Goal: Task Accomplishment & Management: Use online tool/utility

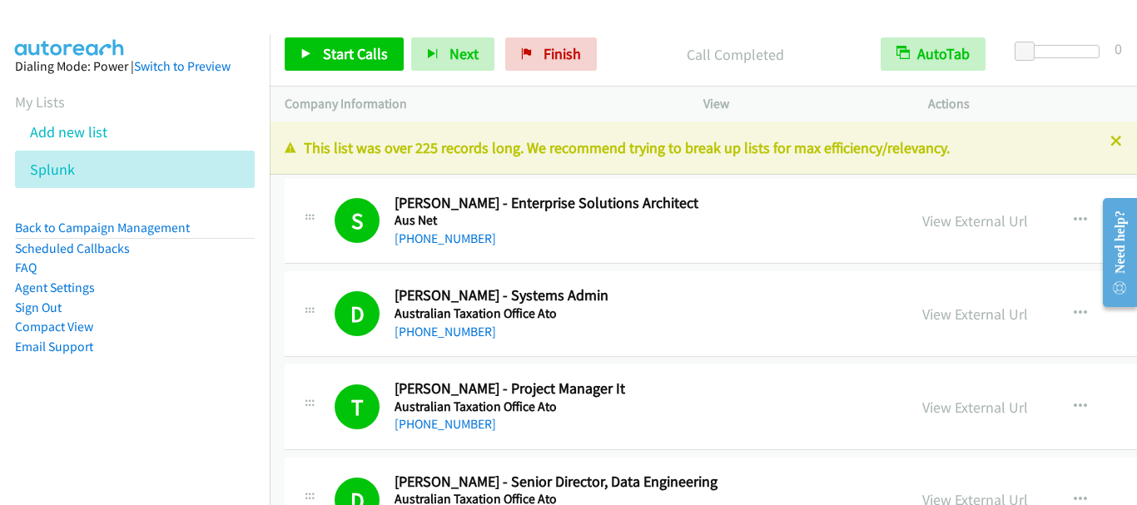
scroll to position [18558, 0]
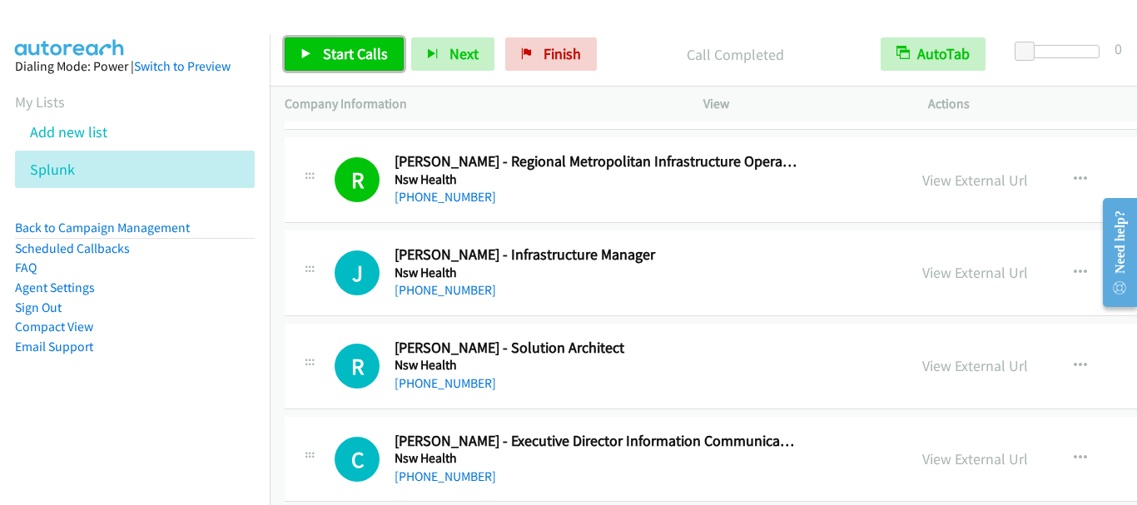
click at [354, 48] on span "Start Calls" at bounding box center [355, 53] width 65 height 19
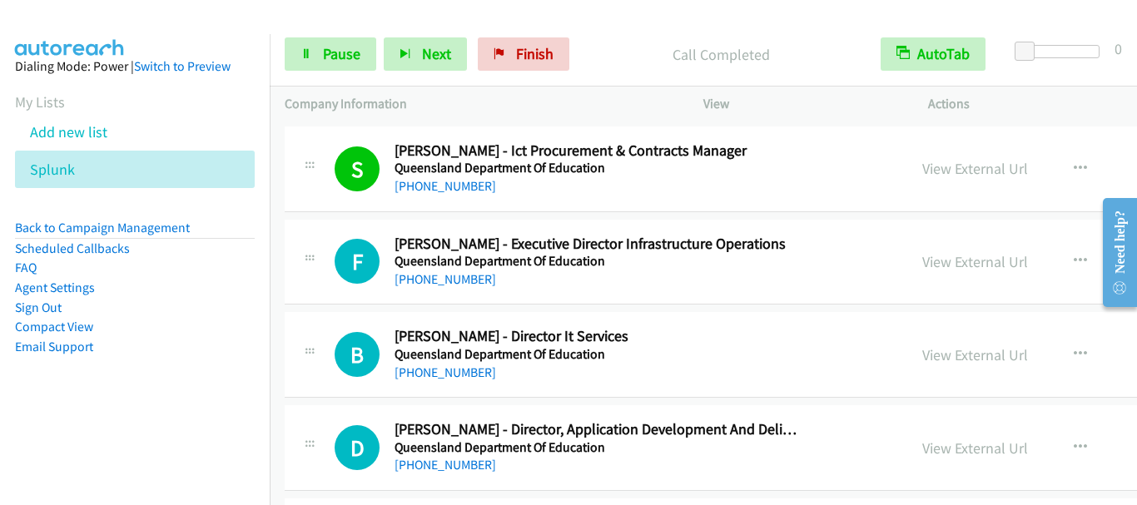
scroll to position [19806, 0]
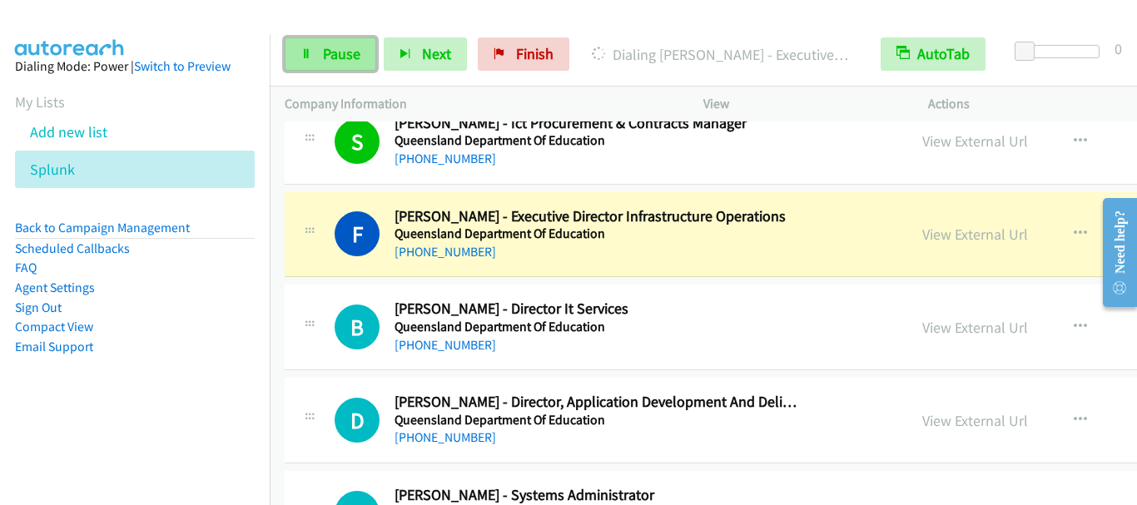
click at [328, 56] on span "Pause" at bounding box center [341, 53] width 37 height 19
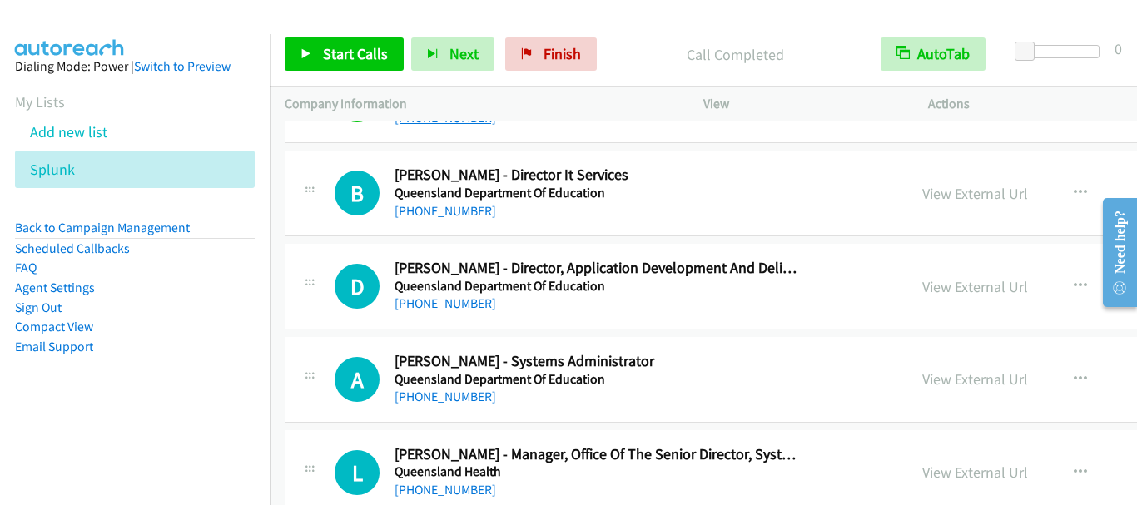
scroll to position [19973, 0]
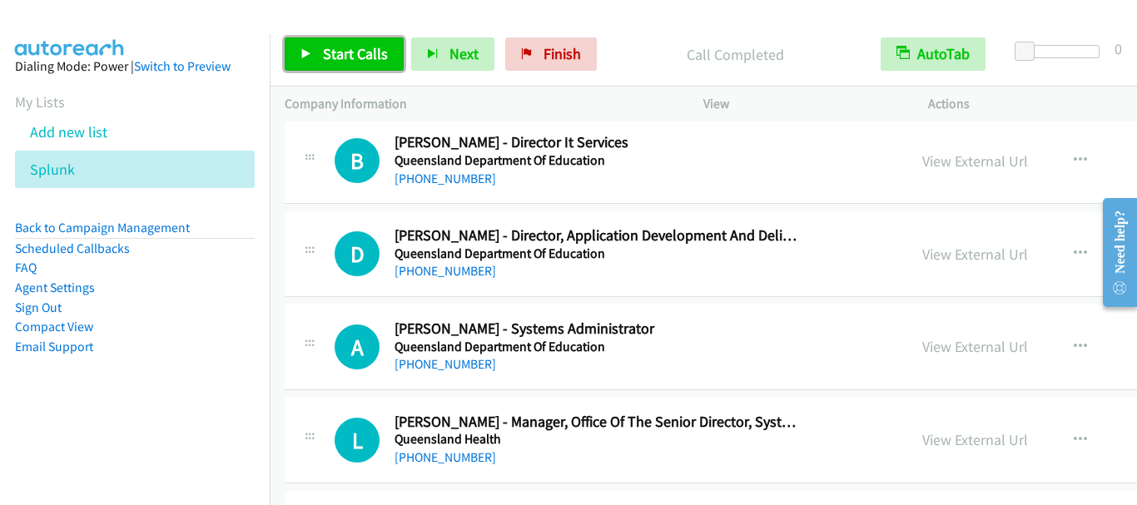
click at [354, 53] on span "Start Calls" at bounding box center [355, 53] width 65 height 19
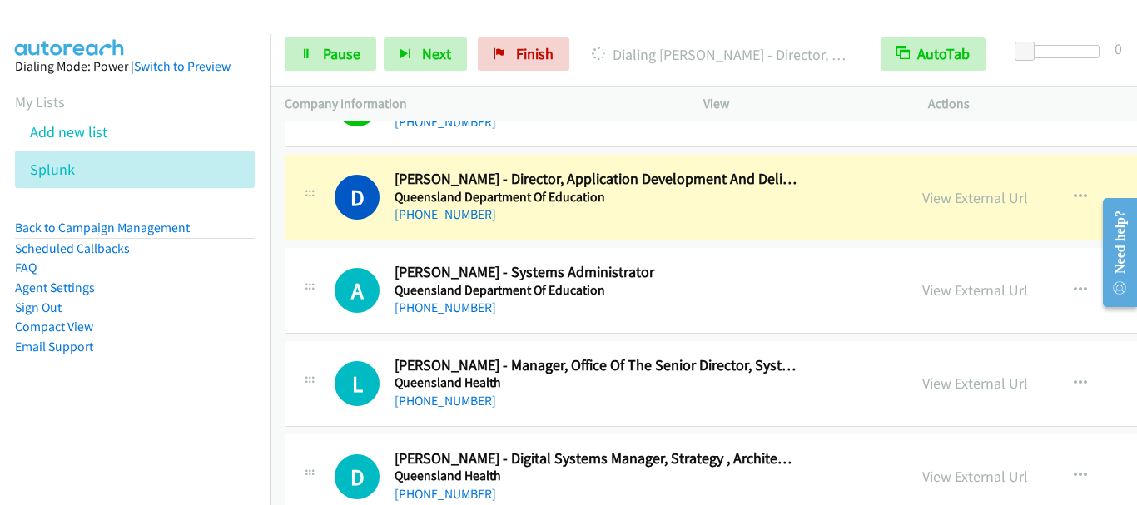
scroll to position [20056, 0]
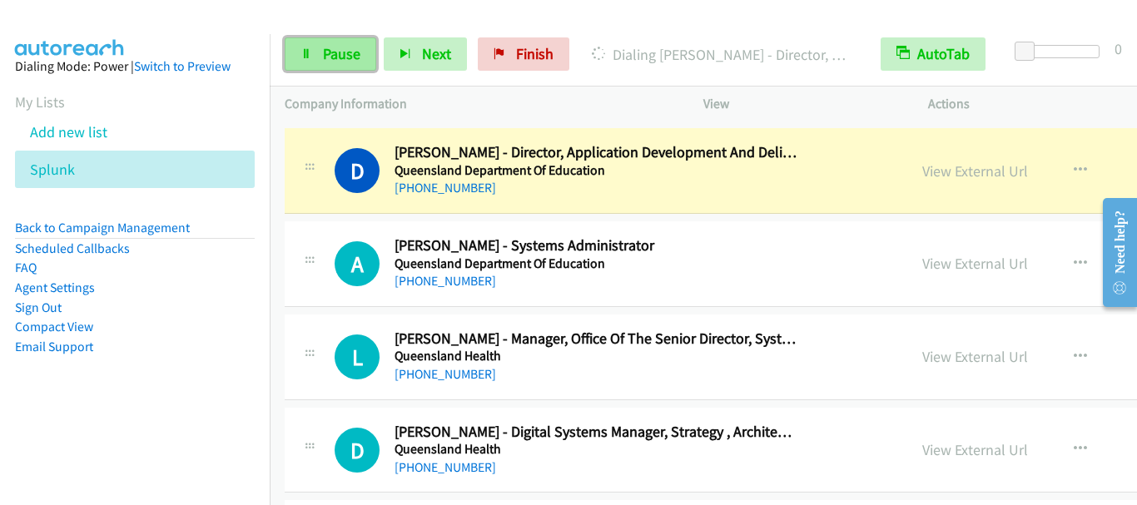
click at [345, 60] on span "Pause" at bounding box center [341, 53] width 37 height 19
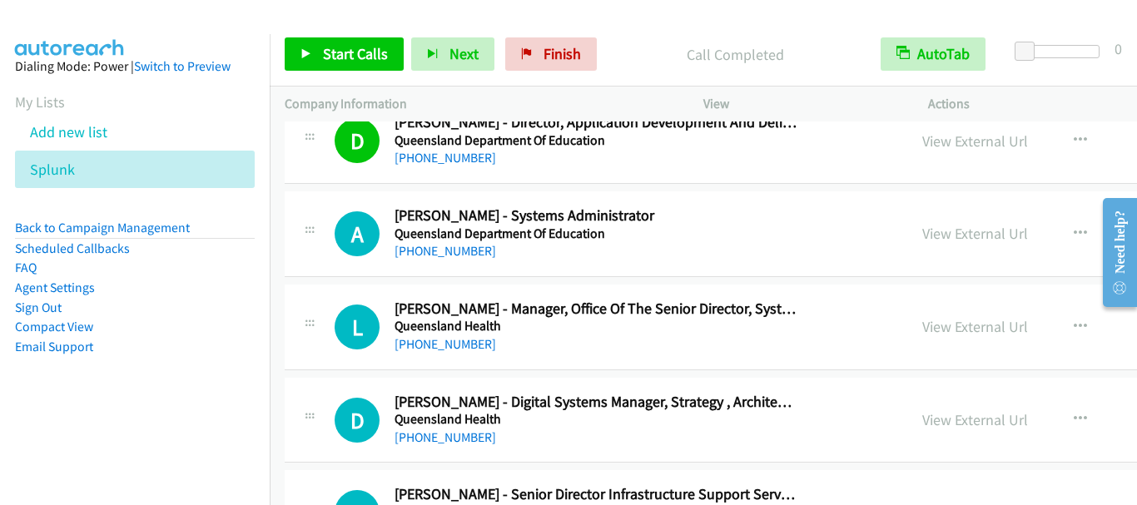
scroll to position [20139, 0]
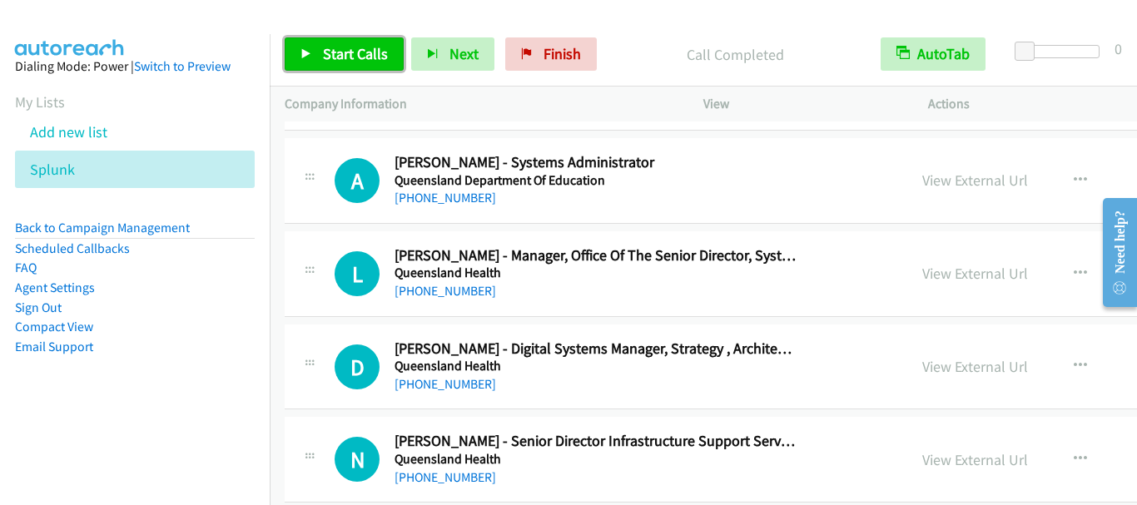
click at [343, 52] on span "Start Calls" at bounding box center [355, 53] width 65 height 19
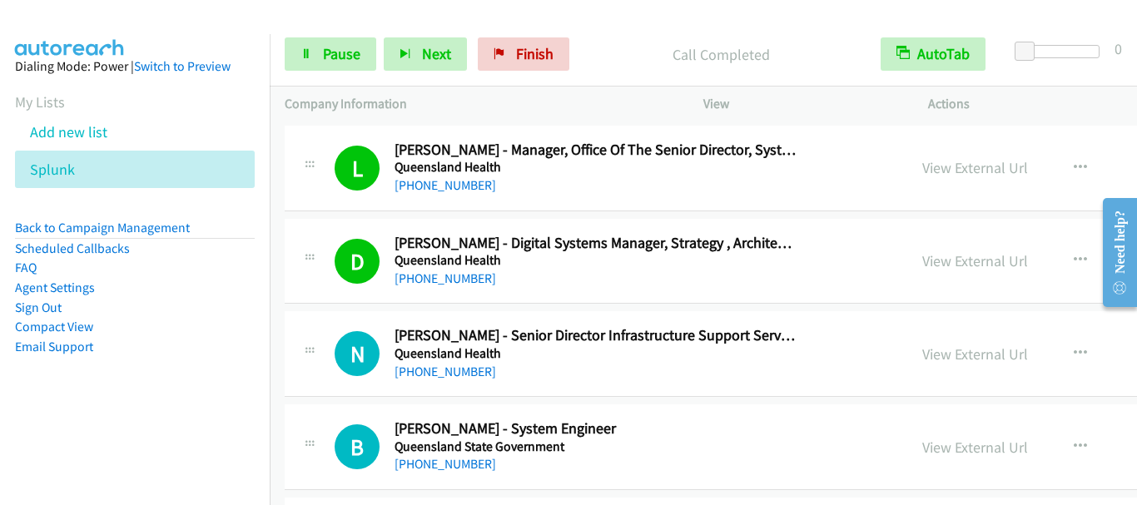
scroll to position [20389, 0]
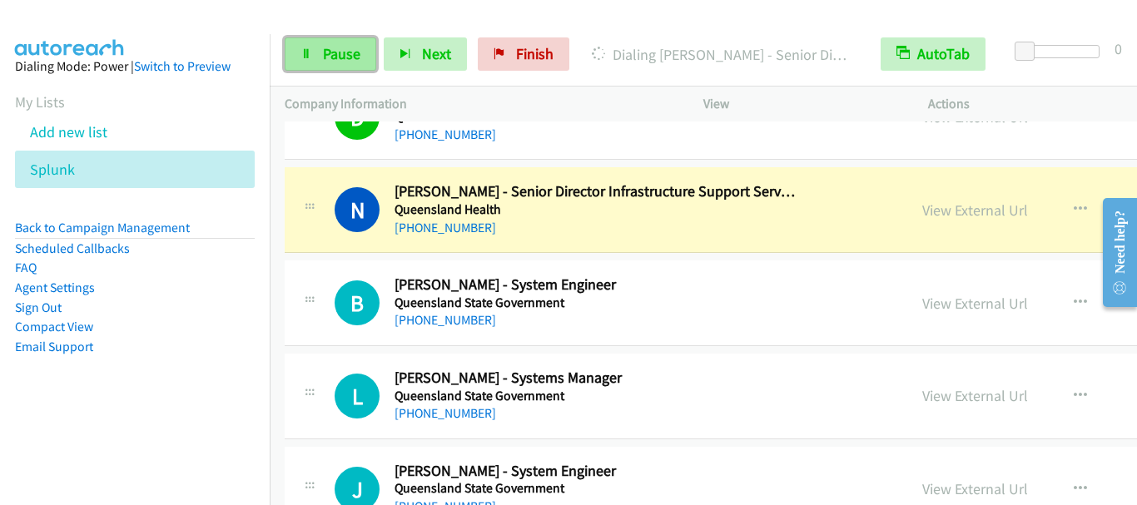
click at [339, 50] on span "Pause" at bounding box center [341, 53] width 37 height 19
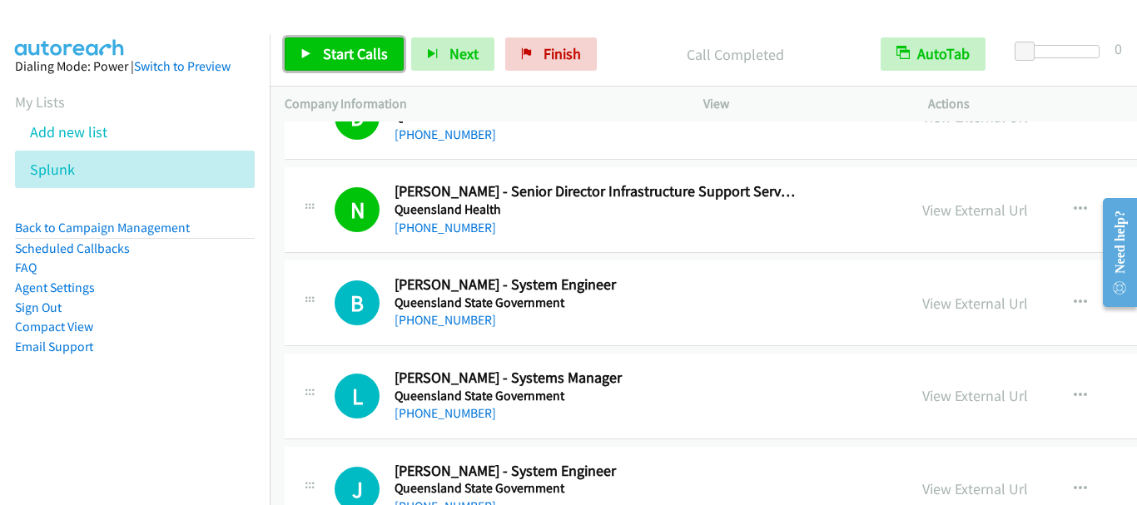
click at [330, 42] on link "Start Calls" at bounding box center [344, 53] width 119 height 33
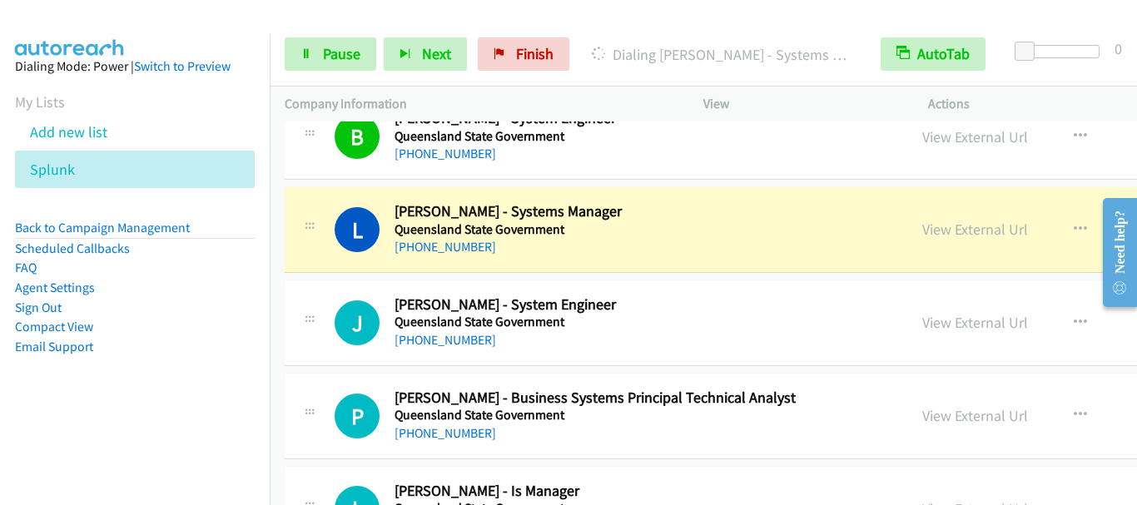
scroll to position [20472, 0]
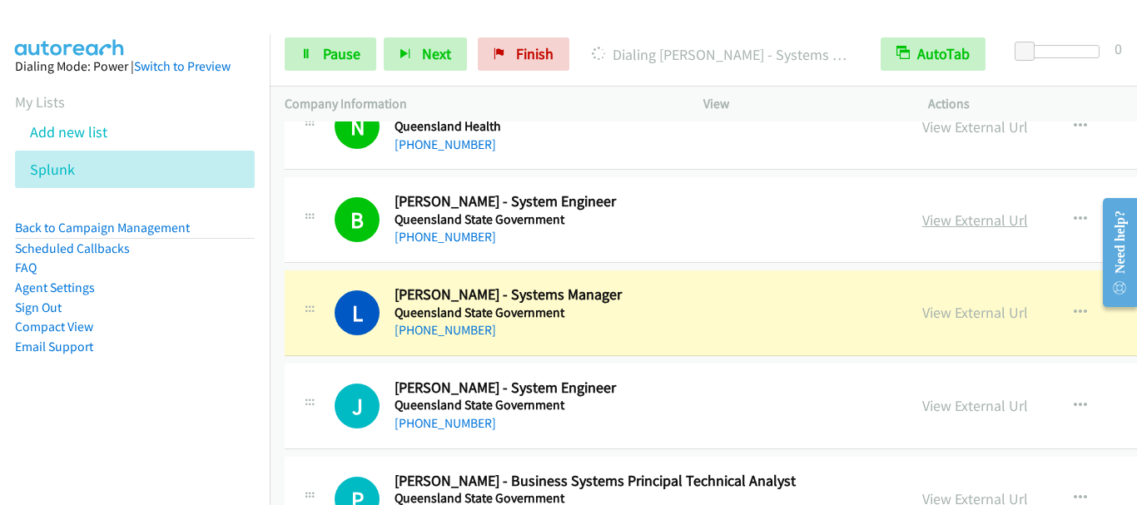
click at [961, 219] on link "View External Url" at bounding box center [975, 220] width 106 height 19
click at [320, 58] on link "Pause" at bounding box center [331, 53] width 92 height 33
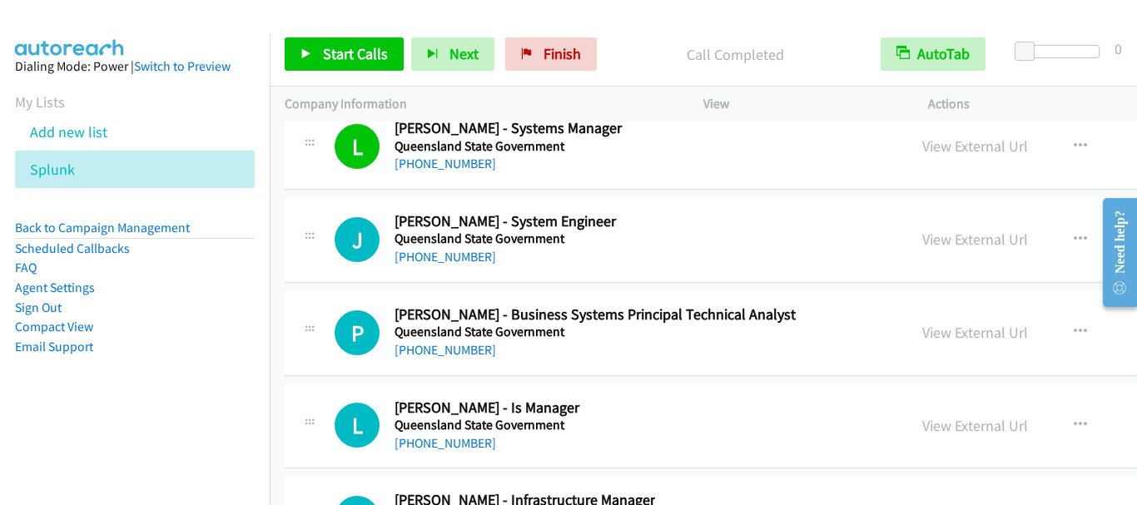
scroll to position [20722, 0]
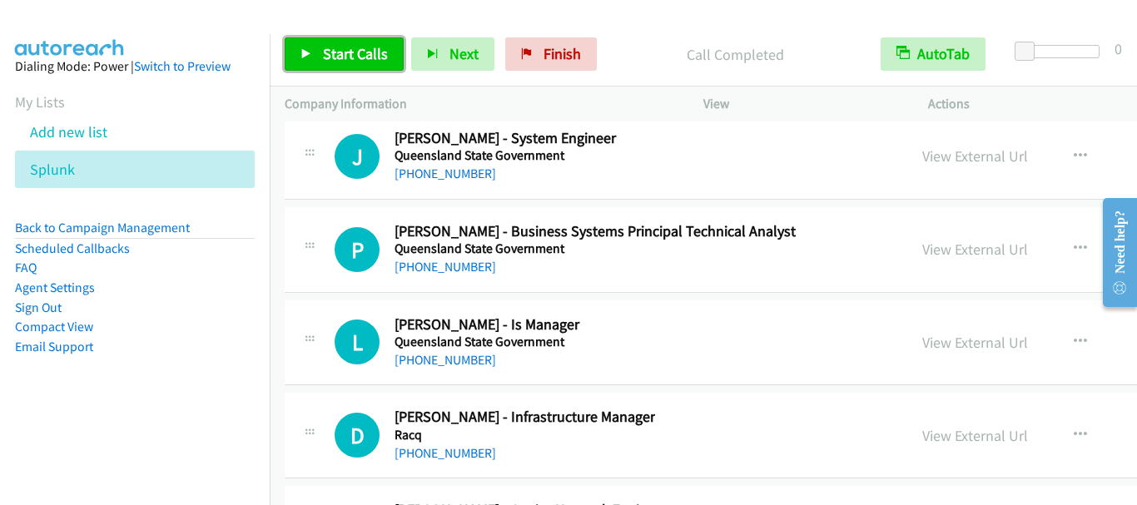
click at [345, 55] on span "Start Calls" at bounding box center [355, 53] width 65 height 19
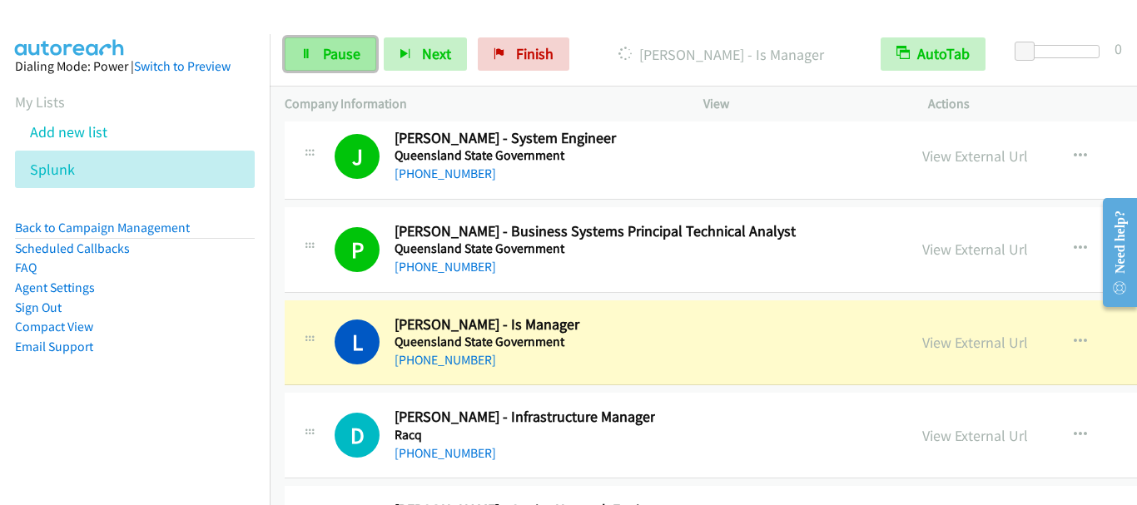
click at [326, 54] on span "Pause" at bounding box center [341, 53] width 37 height 19
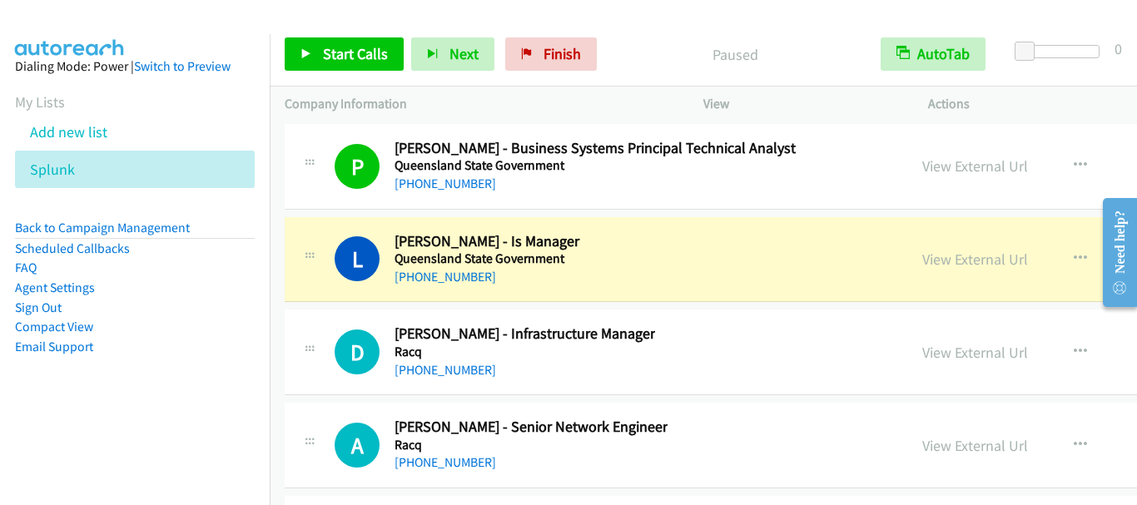
scroll to position [20888, 0]
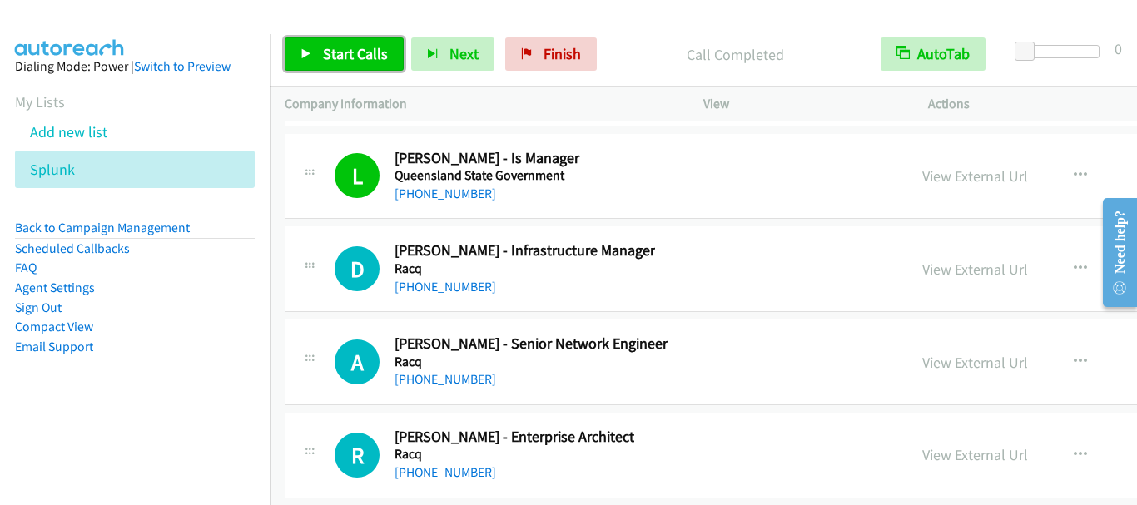
click at [365, 62] on span "Start Calls" at bounding box center [355, 53] width 65 height 19
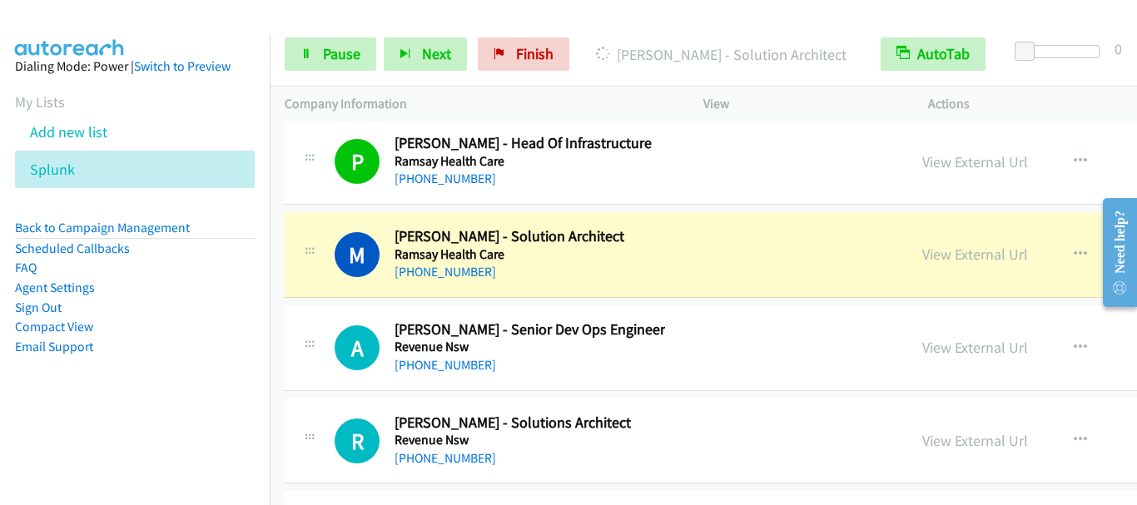
scroll to position [21637, 0]
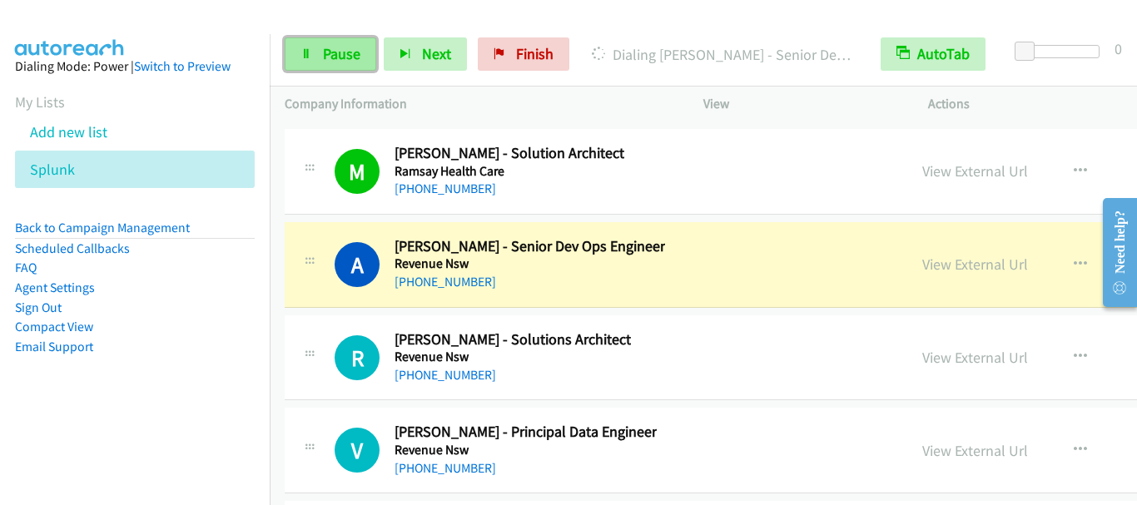
click at [337, 59] on span "Pause" at bounding box center [341, 53] width 37 height 19
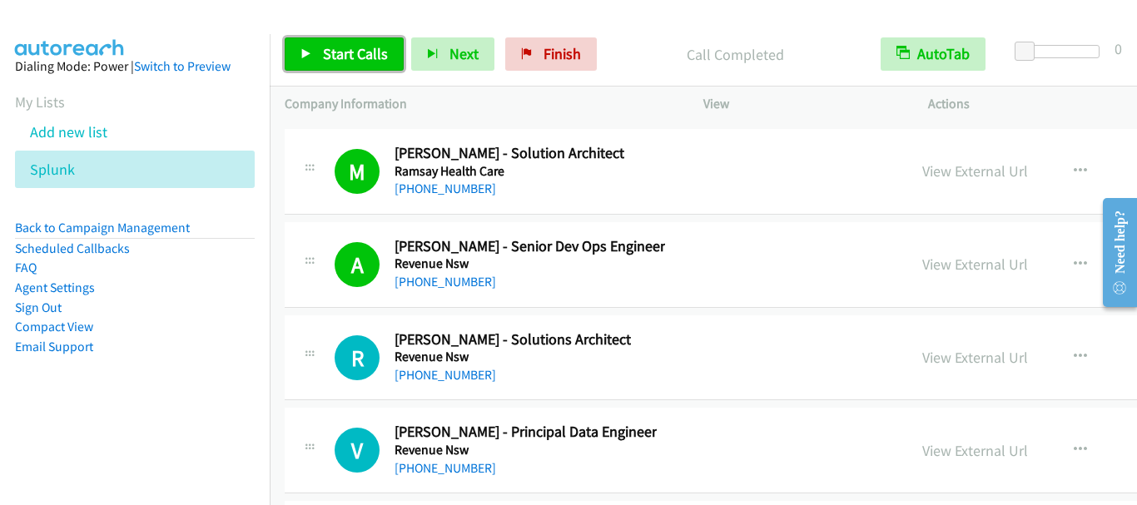
click at [351, 57] on span "Start Calls" at bounding box center [355, 53] width 65 height 19
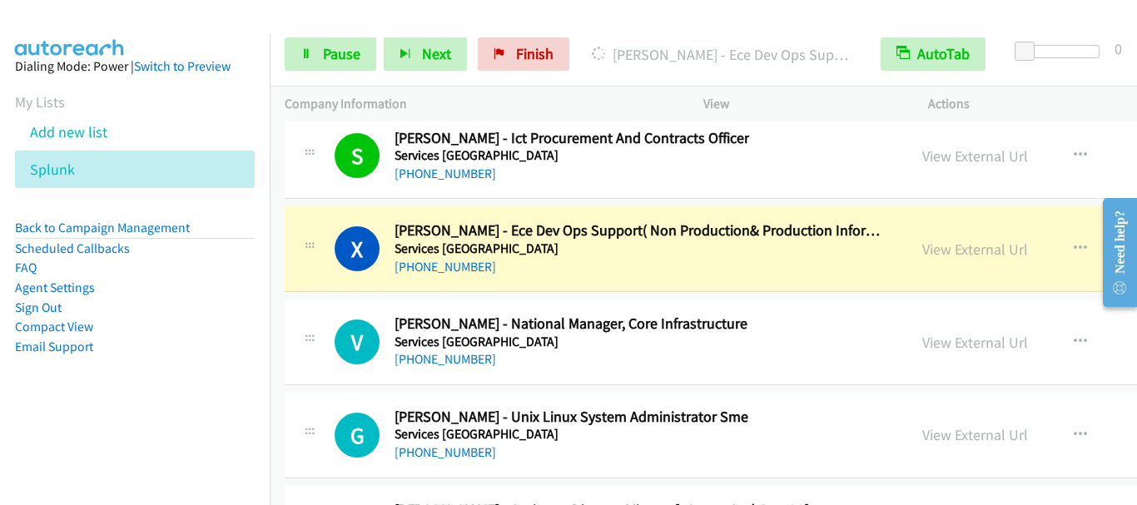
scroll to position [22386, 0]
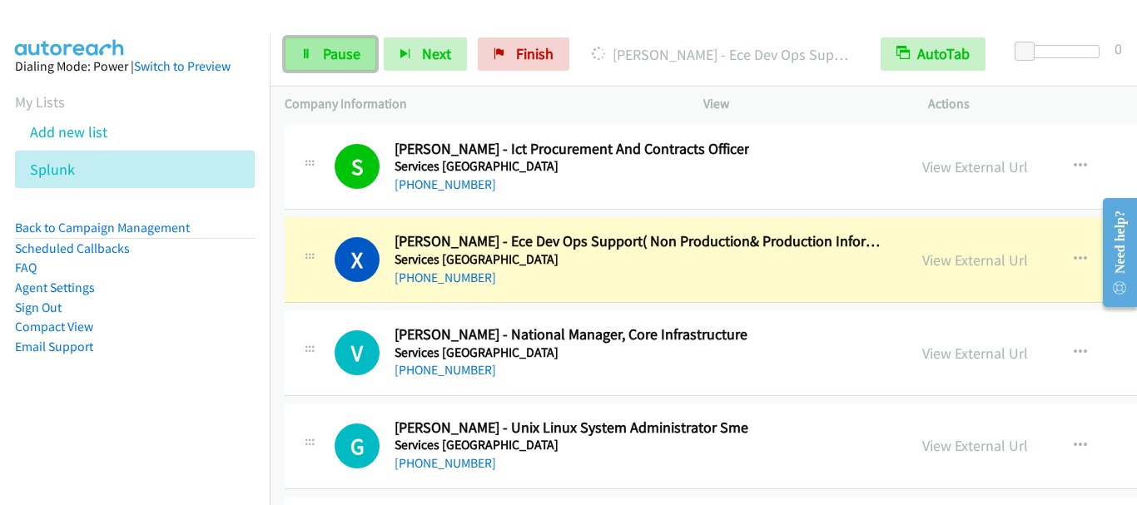
click at [334, 56] on span "Pause" at bounding box center [341, 53] width 37 height 19
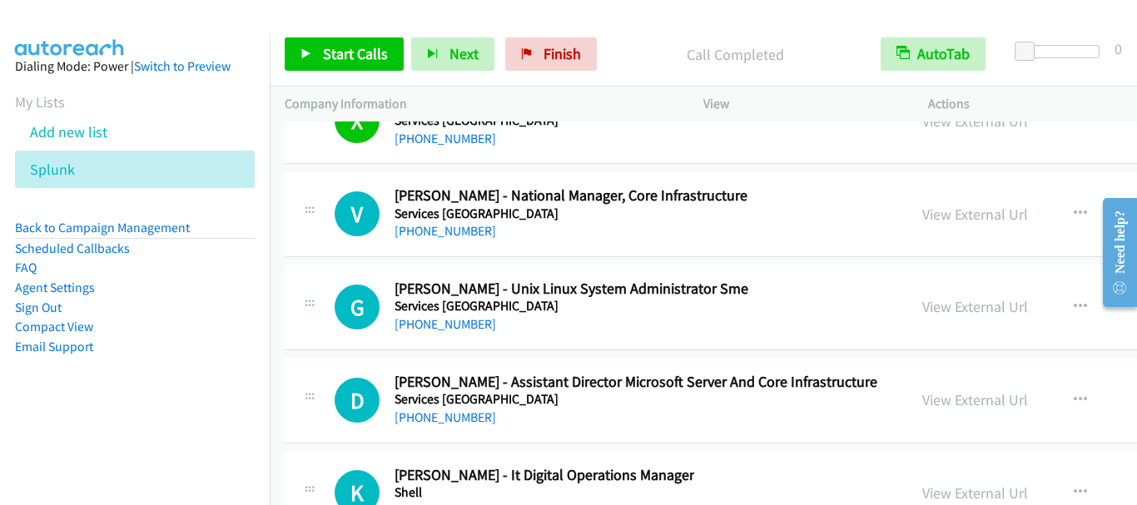
scroll to position [22552, 0]
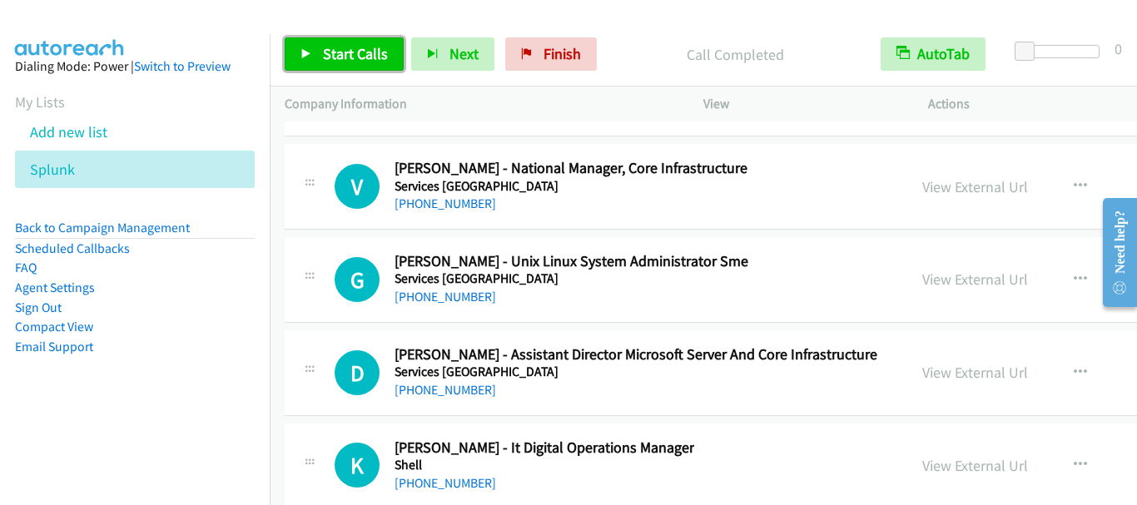
click at [343, 47] on span "Start Calls" at bounding box center [355, 53] width 65 height 19
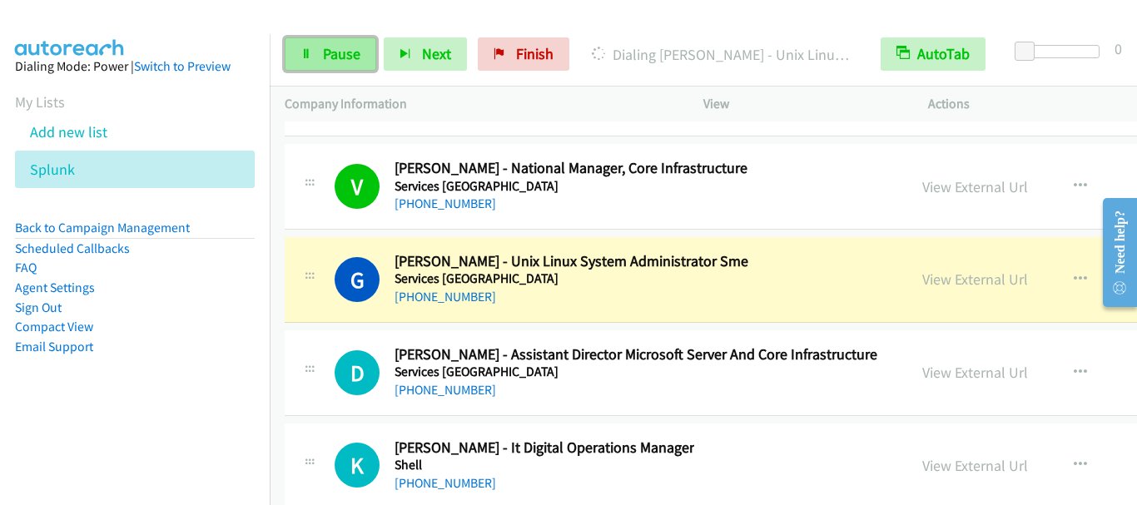
click at [334, 56] on span "Pause" at bounding box center [341, 53] width 37 height 19
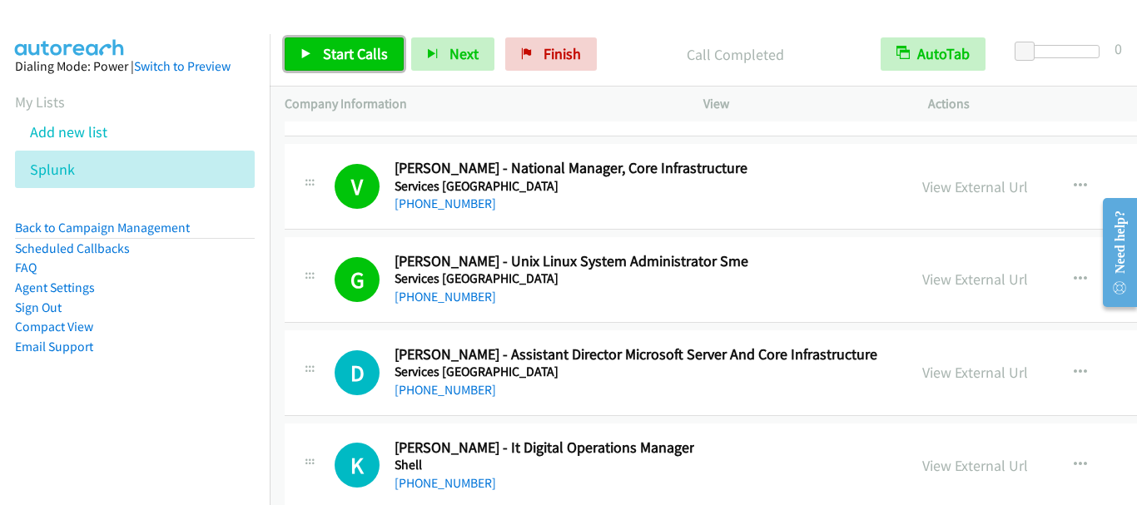
click at [350, 56] on span "Start Calls" at bounding box center [355, 53] width 65 height 19
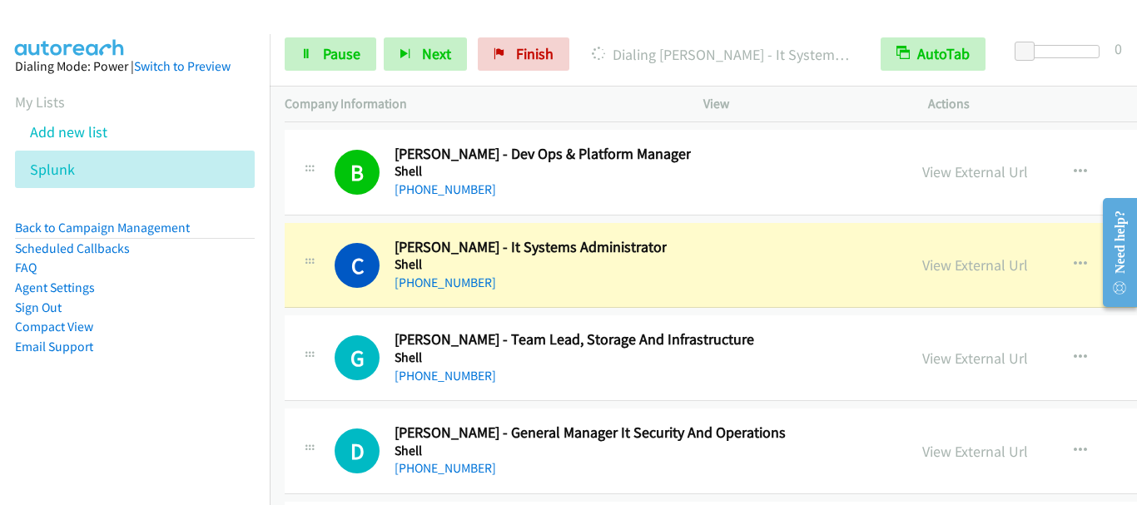
scroll to position [23385, 0]
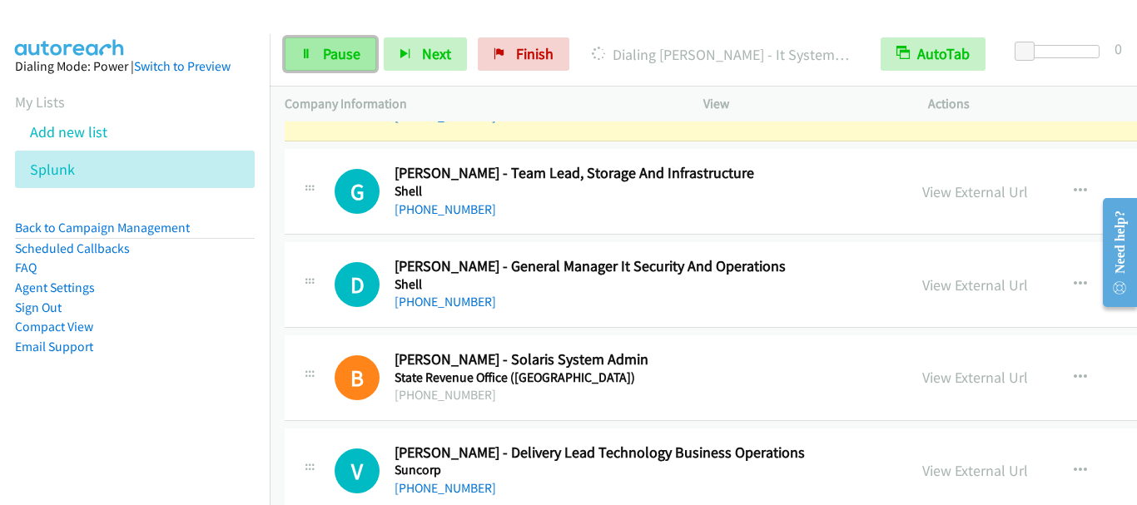
click at [324, 58] on span "Pause" at bounding box center [341, 53] width 37 height 19
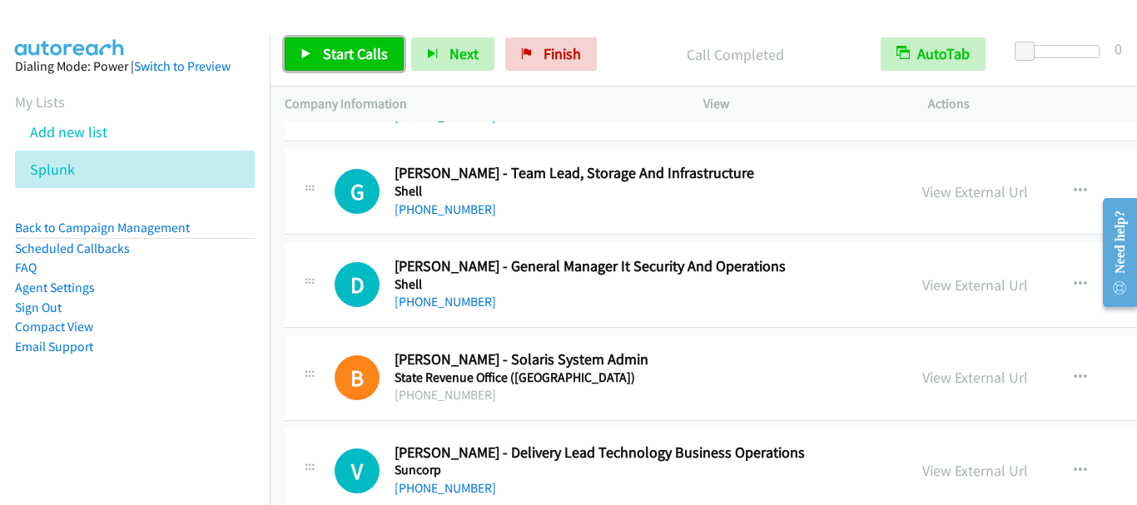
click at [325, 51] on span "Start Calls" at bounding box center [355, 53] width 65 height 19
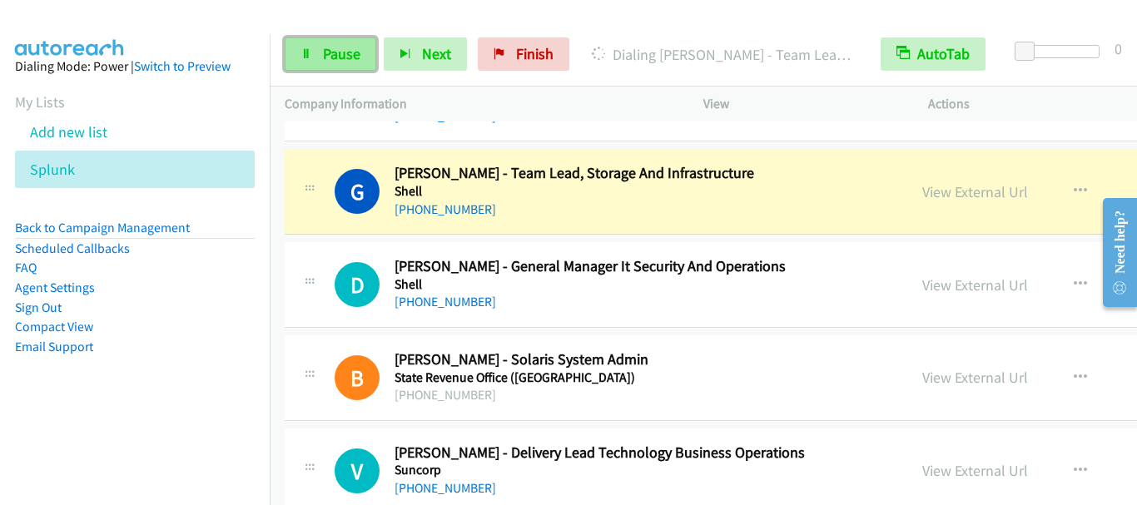
click at [345, 52] on span "Pause" at bounding box center [341, 53] width 37 height 19
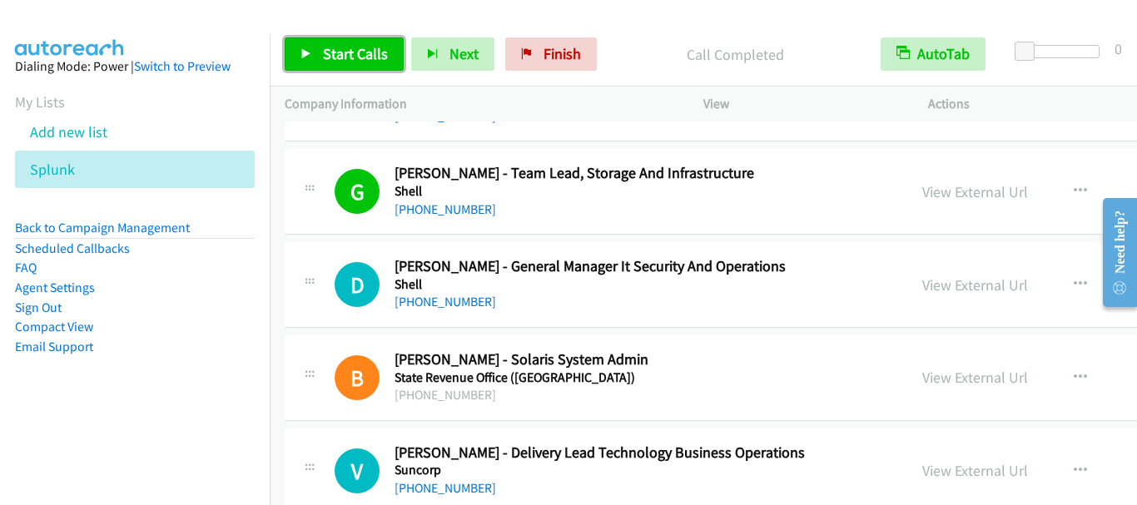
click at [348, 59] on span "Start Calls" at bounding box center [355, 53] width 65 height 19
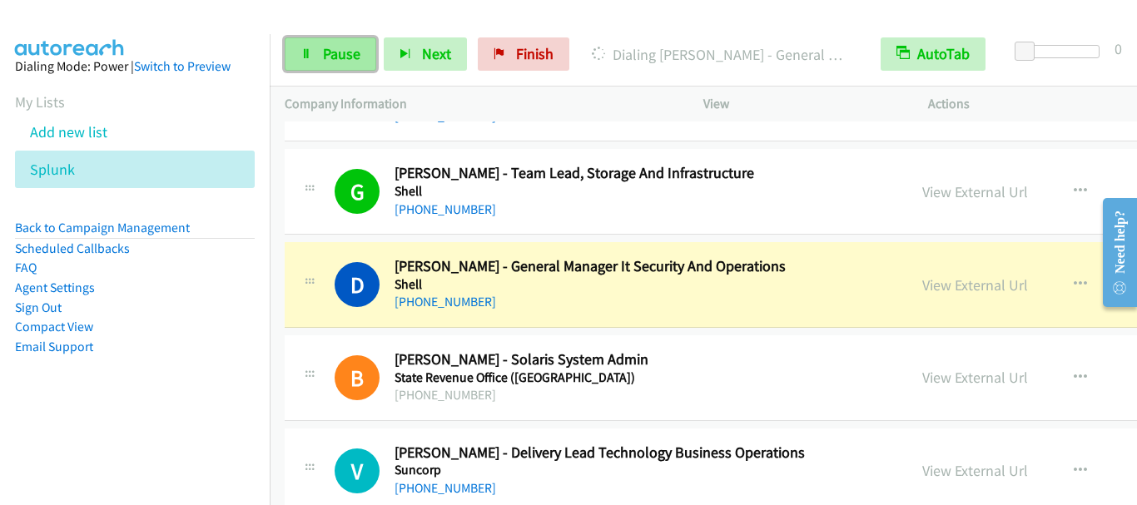
click at [334, 58] on span "Pause" at bounding box center [341, 53] width 37 height 19
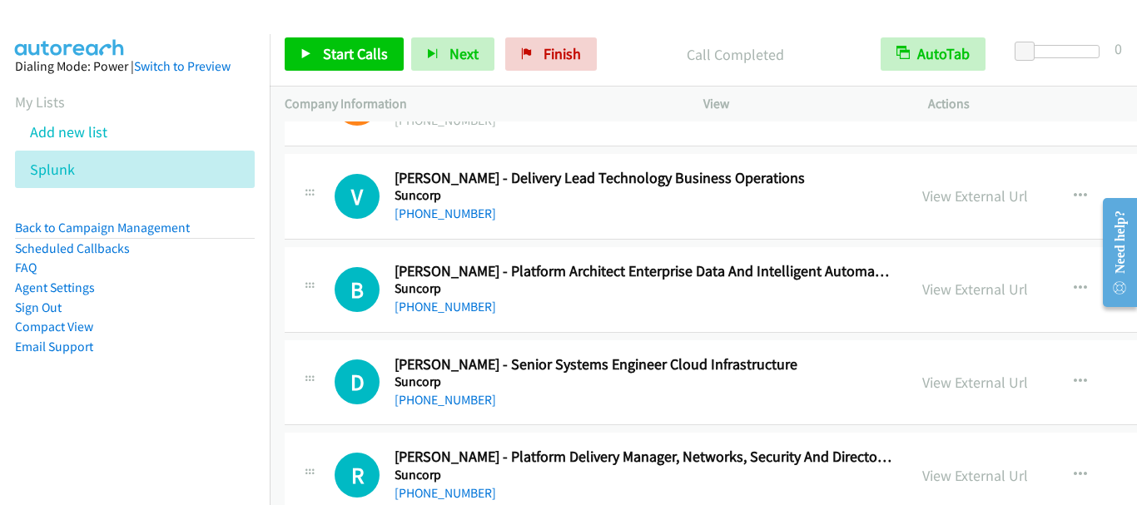
scroll to position [23634, 0]
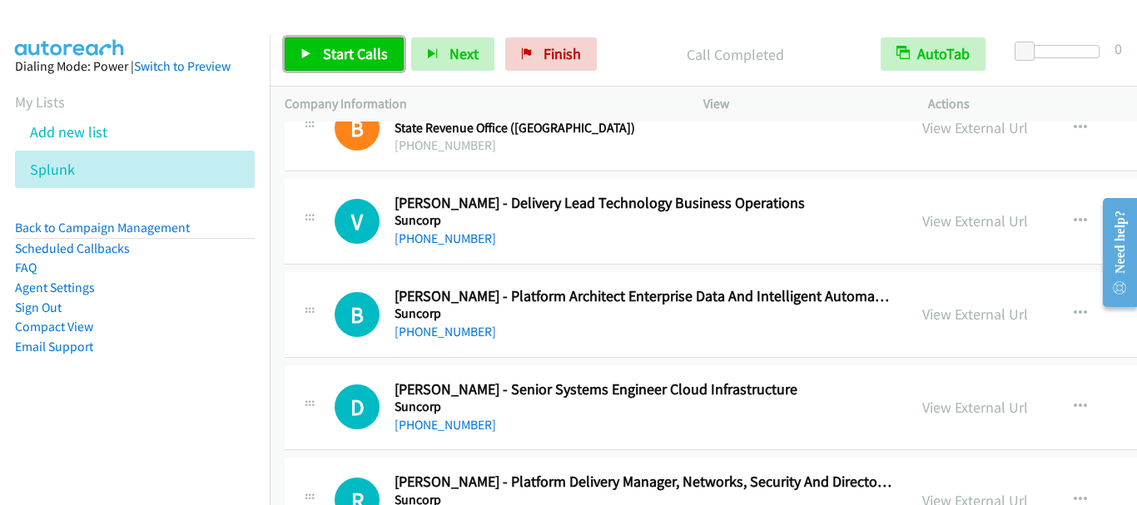
click at [366, 52] on span "Start Calls" at bounding box center [355, 53] width 65 height 19
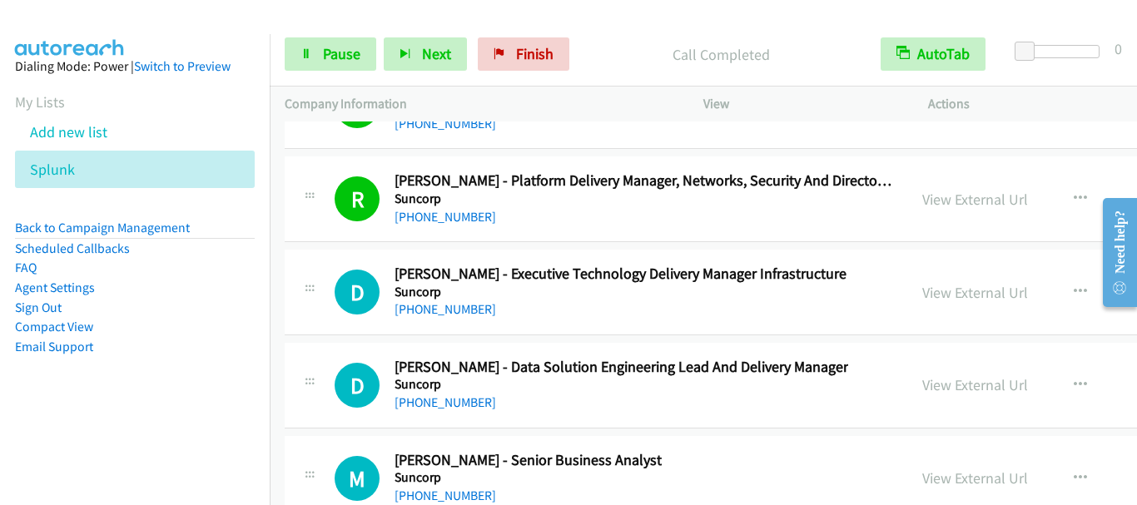
scroll to position [23967, 0]
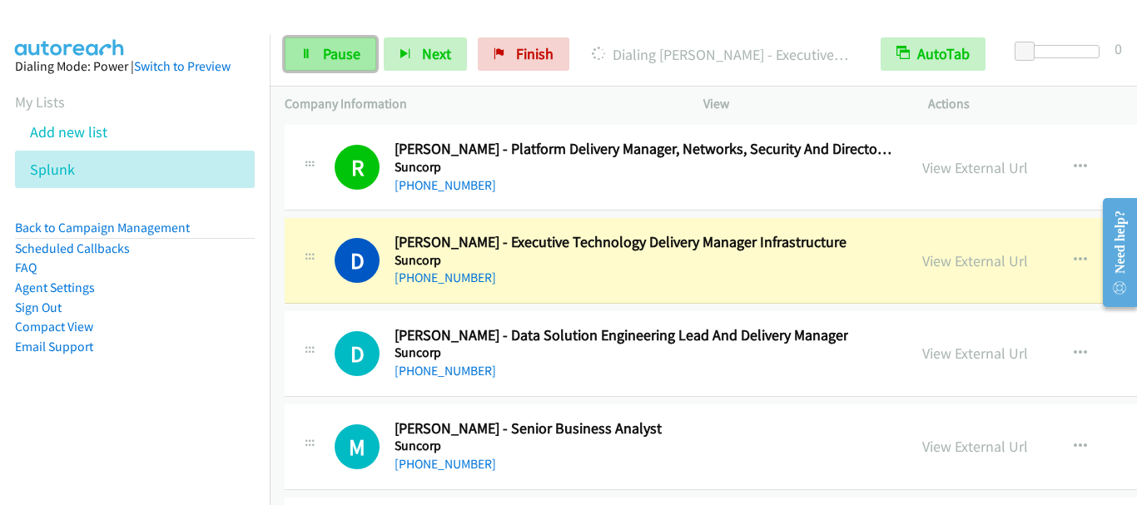
click at [344, 50] on span "Pause" at bounding box center [341, 53] width 37 height 19
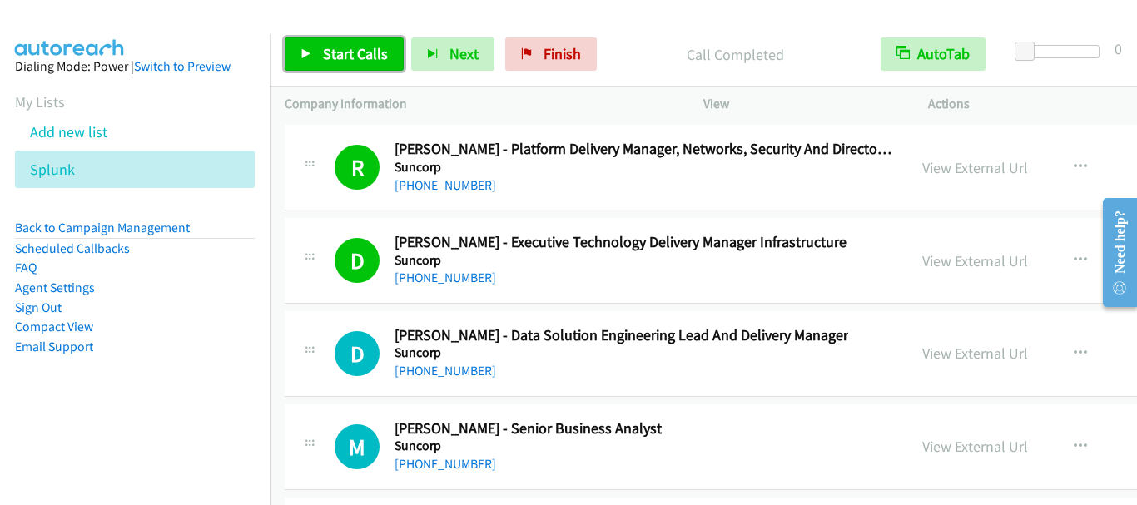
click at [341, 47] on span "Start Calls" at bounding box center [355, 53] width 65 height 19
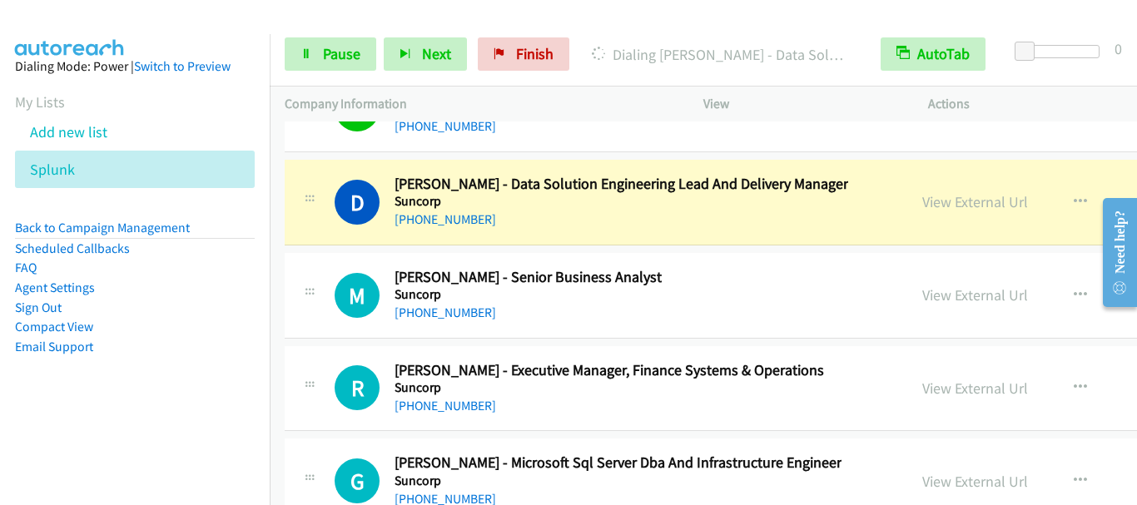
scroll to position [24134, 0]
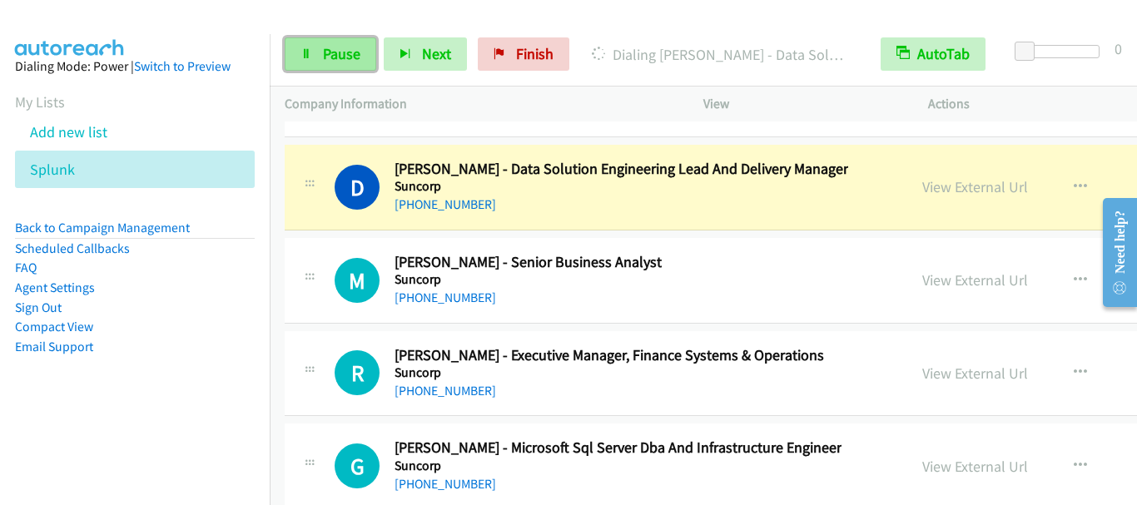
click at [330, 61] on span "Pause" at bounding box center [341, 53] width 37 height 19
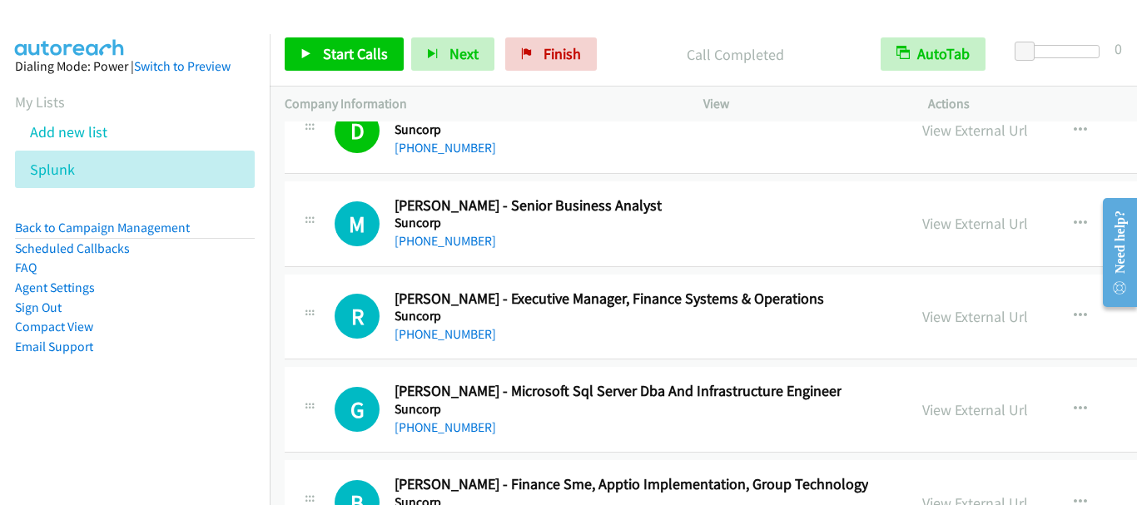
scroll to position [24217, 0]
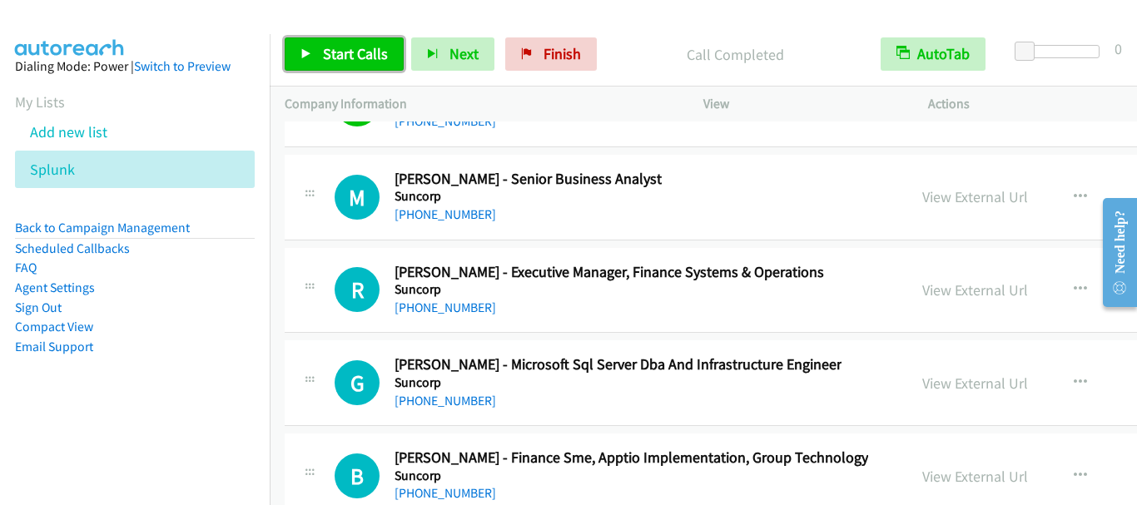
click at [352, 57] on span "Start Calls" at bounding box center [355, 53] width 65 height 19
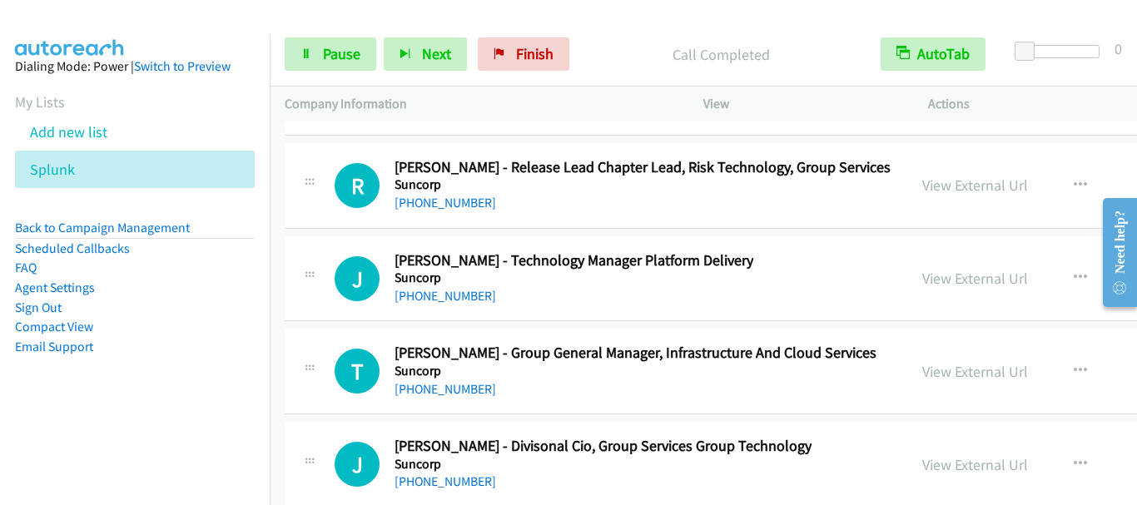
scroll to position [24716, 0]
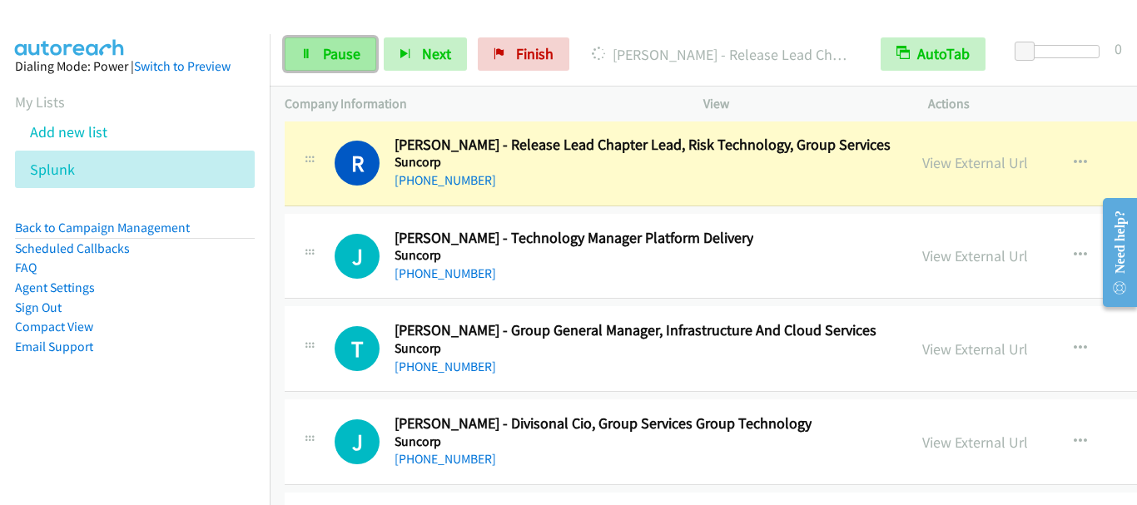
click at [337, 52] on span "Pause" at bounding box center [341, 53] width 37 height 19
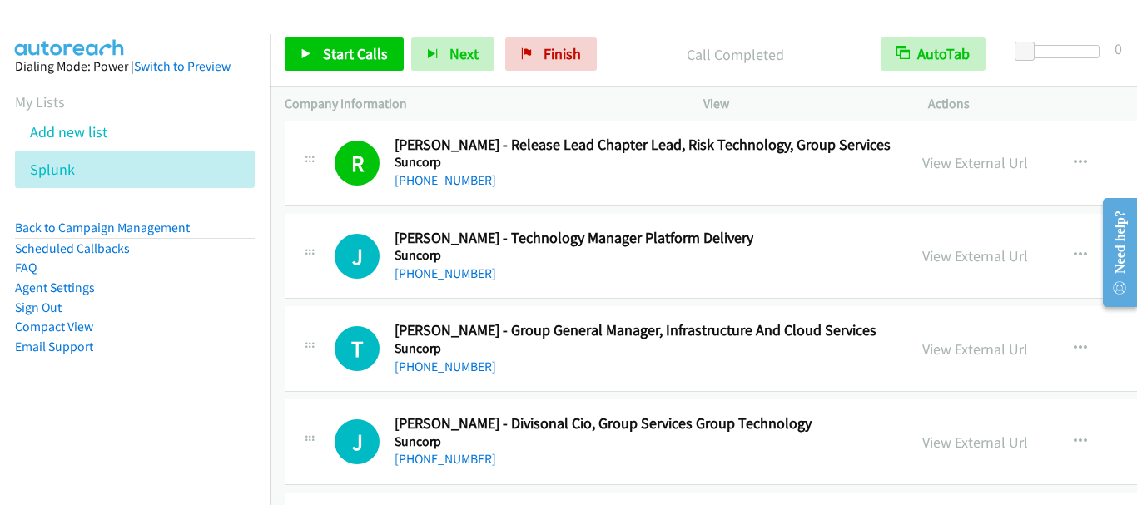
click at [635, 29] on div "Start Calls Pause Next Finish Call Completed AutoTab AutoTab 0" at bounding box center [703, 54] width 867 height 64
click at [358, 50] on span "Start Calls" at bounding box center [355, 53] width 65 height 19
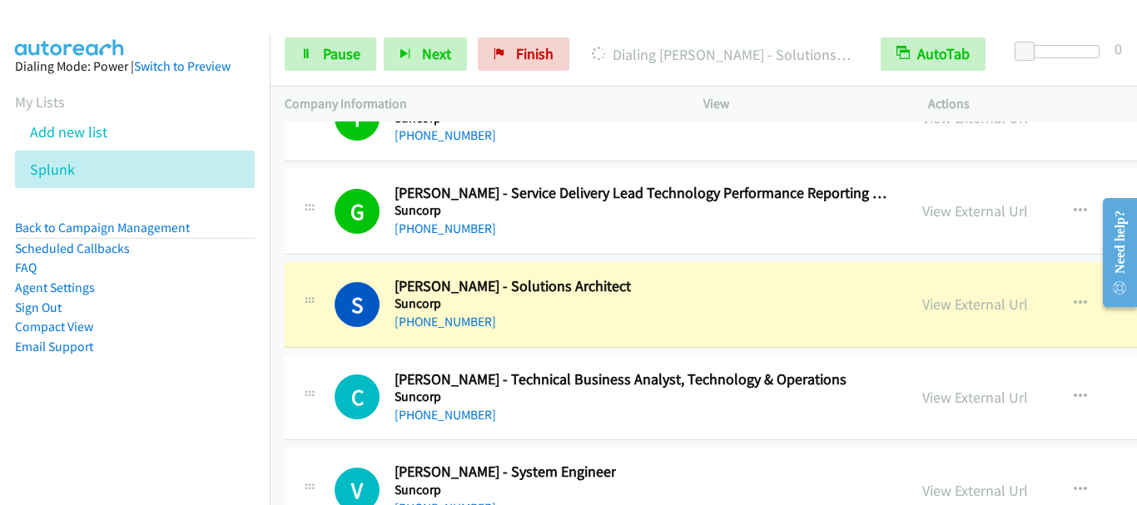
scroll to position [25132, 0]
click at [955, 213] on link "View External Url" at bounding box center [975, 211] width 106 height 19
click at [320, 45] on link "Pause" at bounding box center [331, 53] width 92 height 33
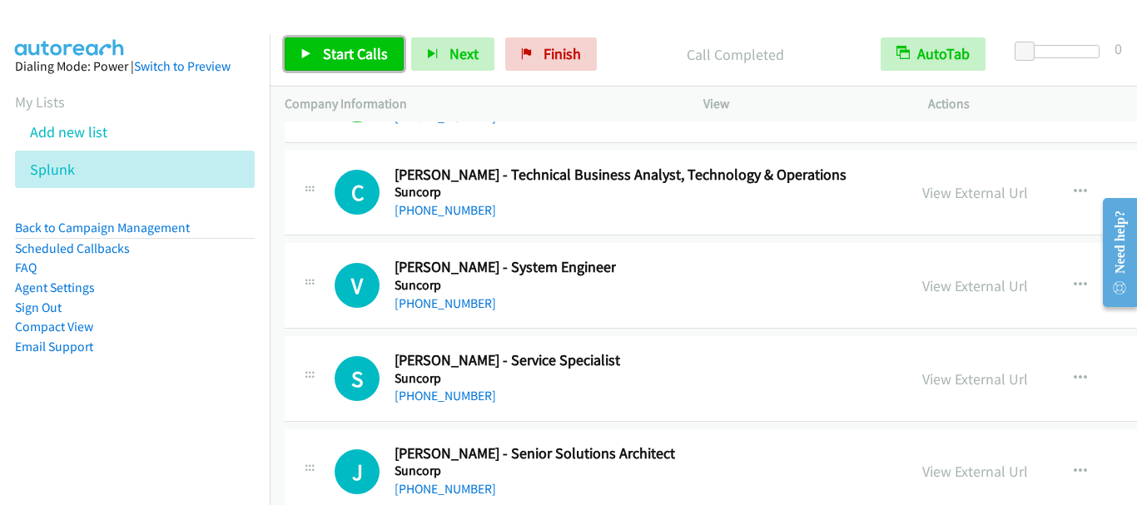
scroll to position [25382, 0]
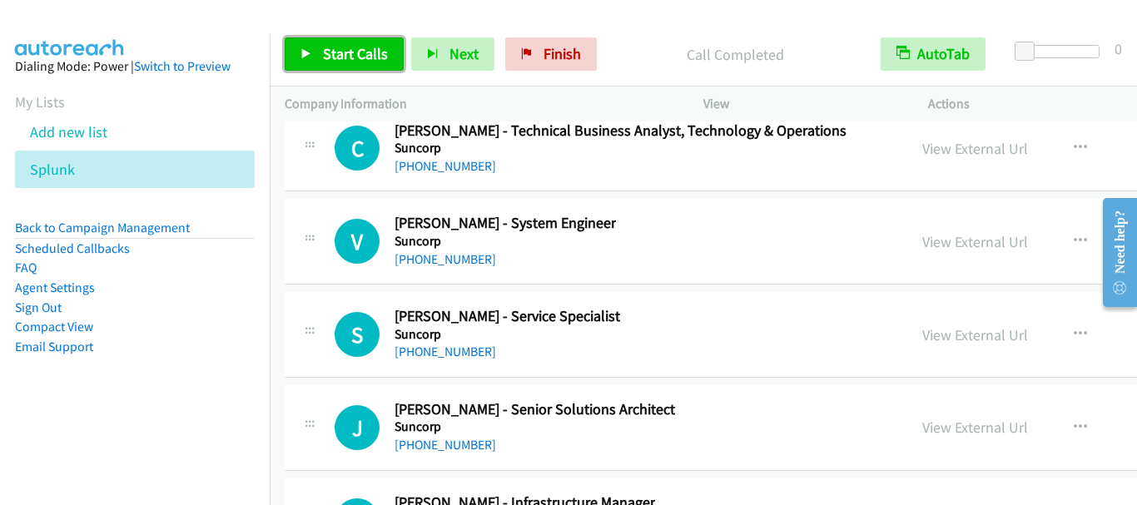
click at [349, 48] on span "Start Calls" at bounding box center [355, 53] width 65 height 19
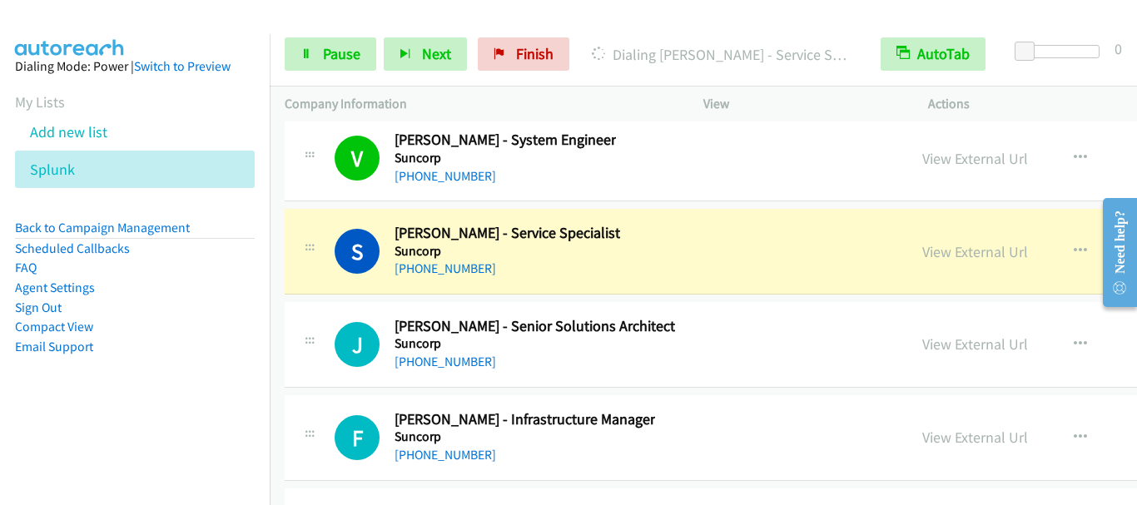
scroll to position [25548, 0]
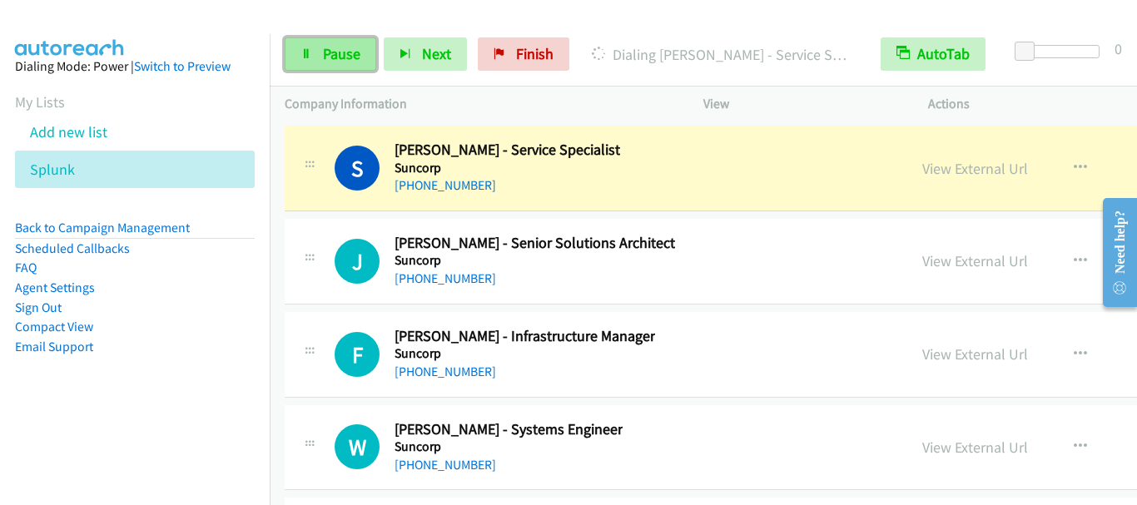
click at [335, 59] on span "Pause" at bounding box center [341, 53] width 37 height 19
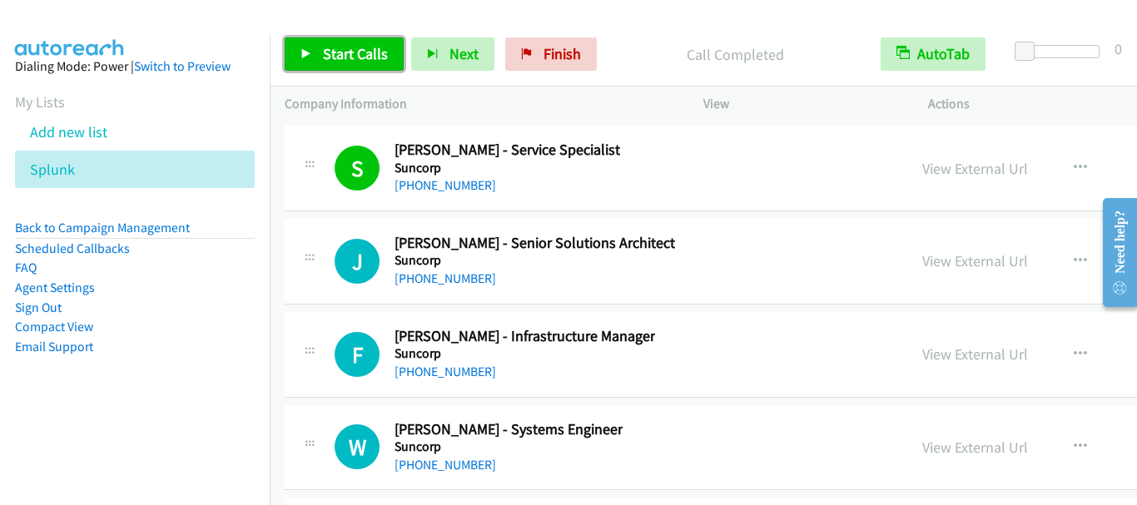
click at [340, 63] on link "Start Calls" at bounding box center [344, 53] width 119 height 33
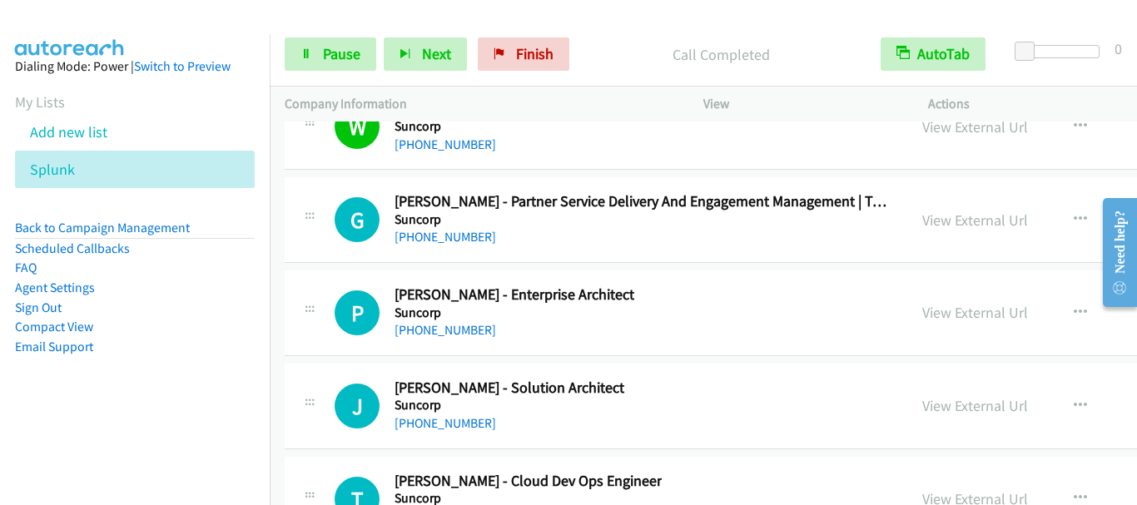
scroll to position [25964, 0]
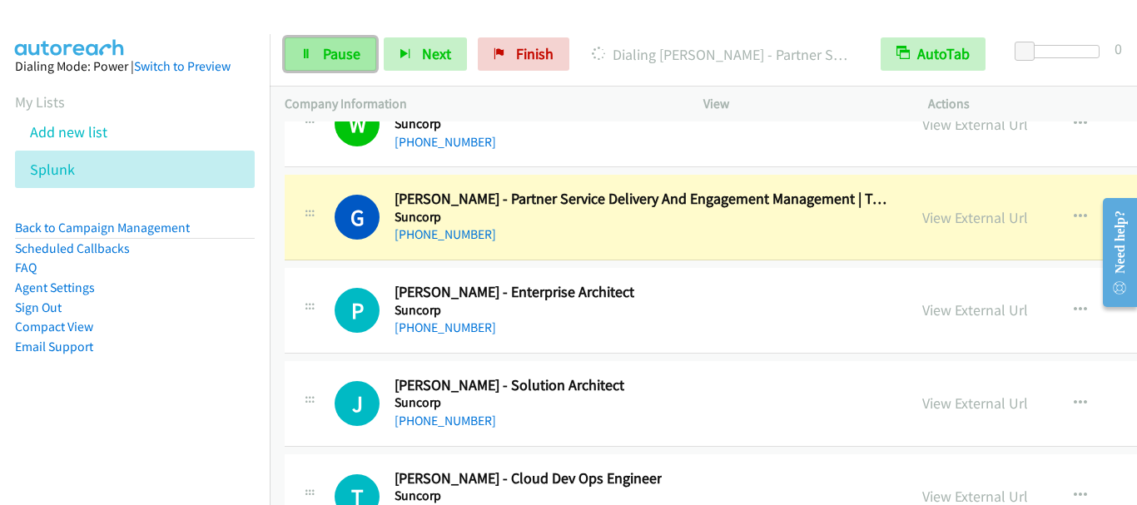
click at [331, 56] on span "Pause" at bounding box center [341, 53] width 37 height 19
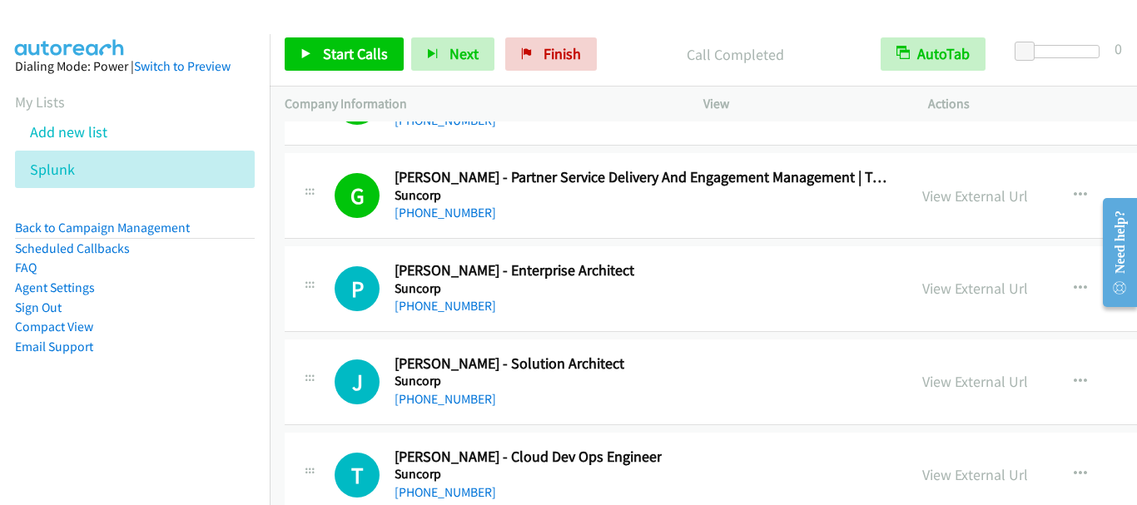
scroll to position [26048, 0]
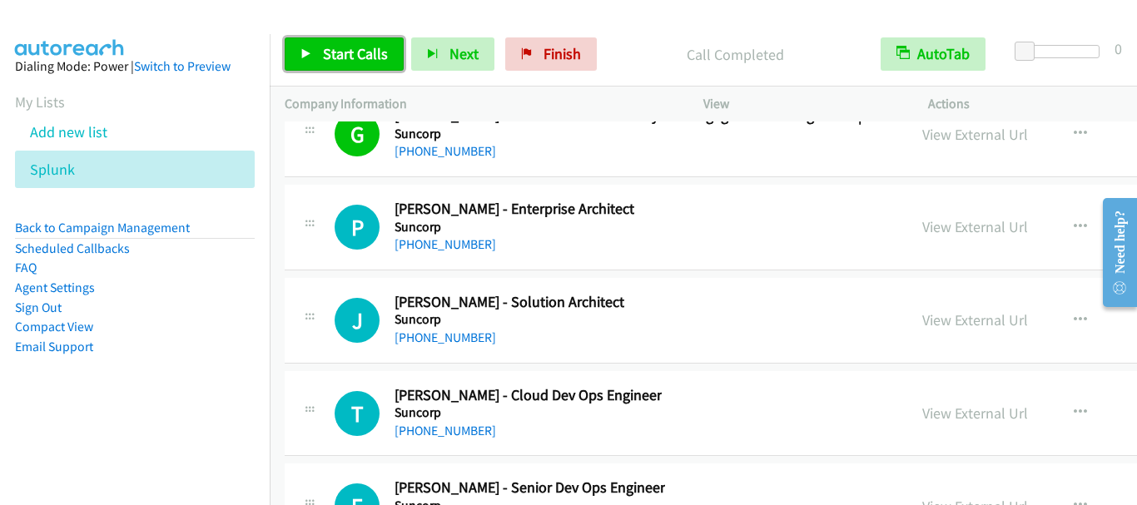
click at [370, 57] on span "Start Calls" at bounding box center [355, 53] width 65 height 19
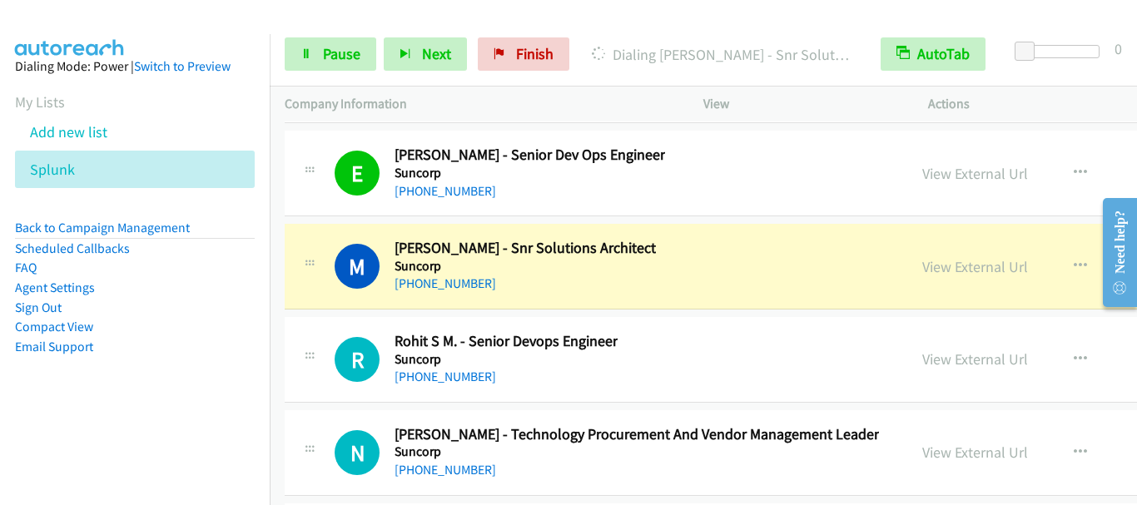
scroll to position [26464, 0]
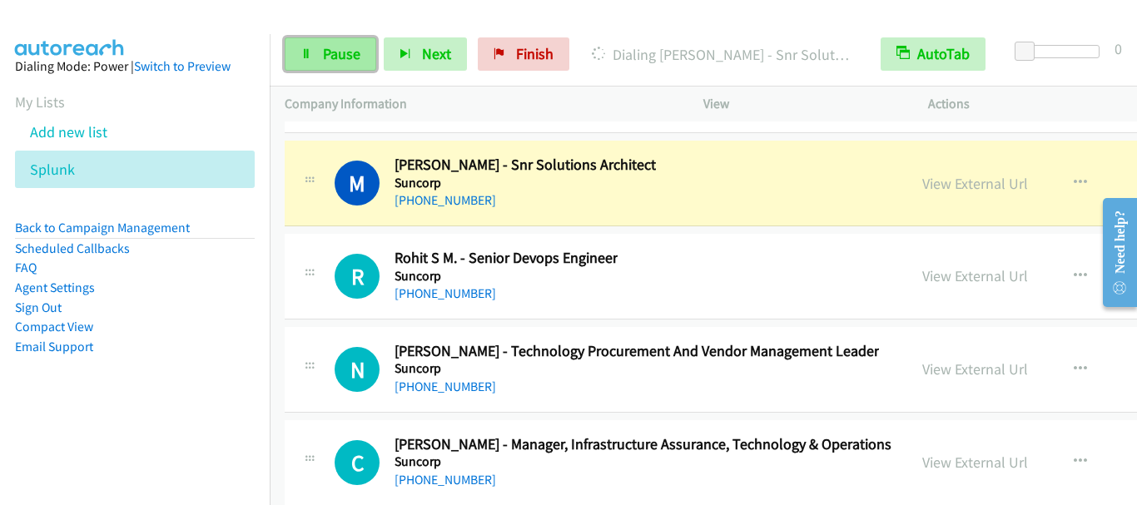
click at [340, 53] on span "Pause" at bounding box center [341, 53] width 37 height 19
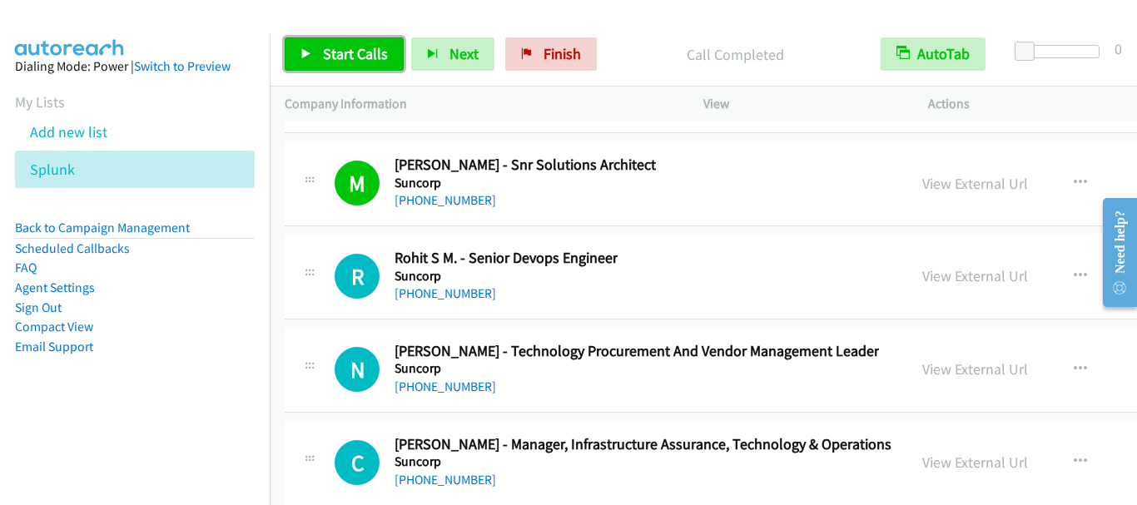
click at [350, 44] on span "Start Calls" at bounding box center [355, 53] width 65 height 19
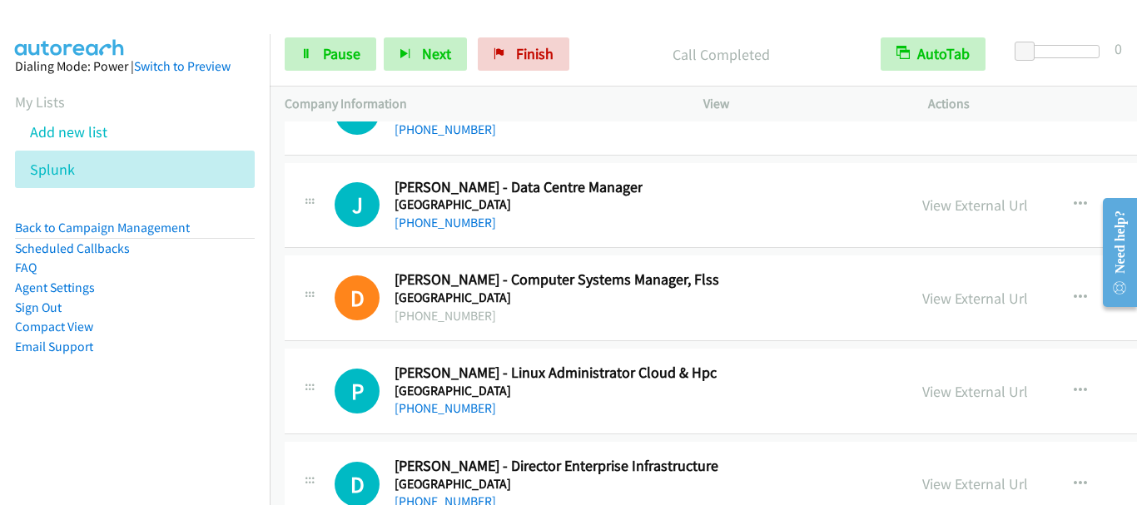
scroll to position [27296, 0]
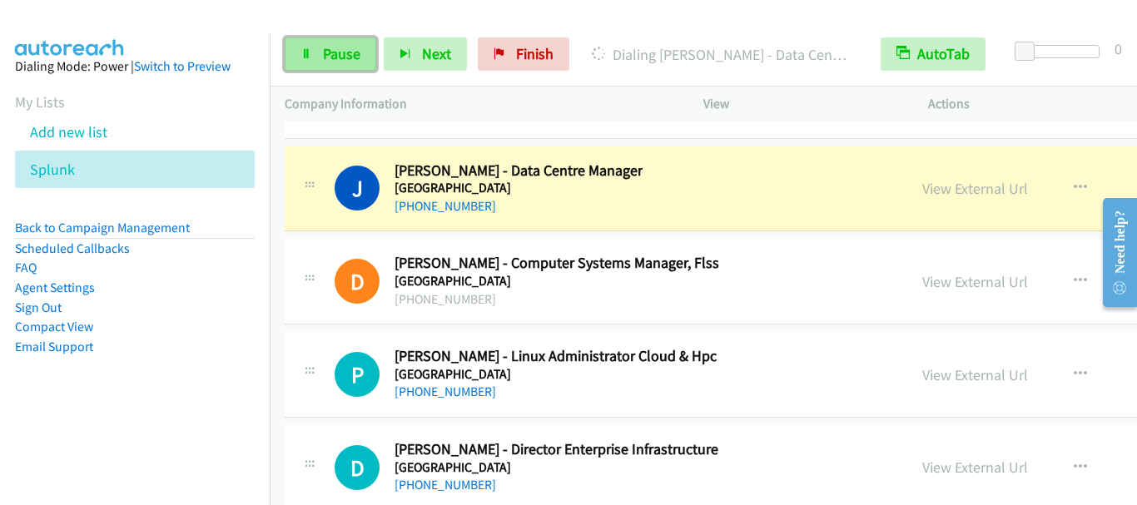
click at [342, 56] on span "Pause" at bounding box center [341, 53] width 37 height 19
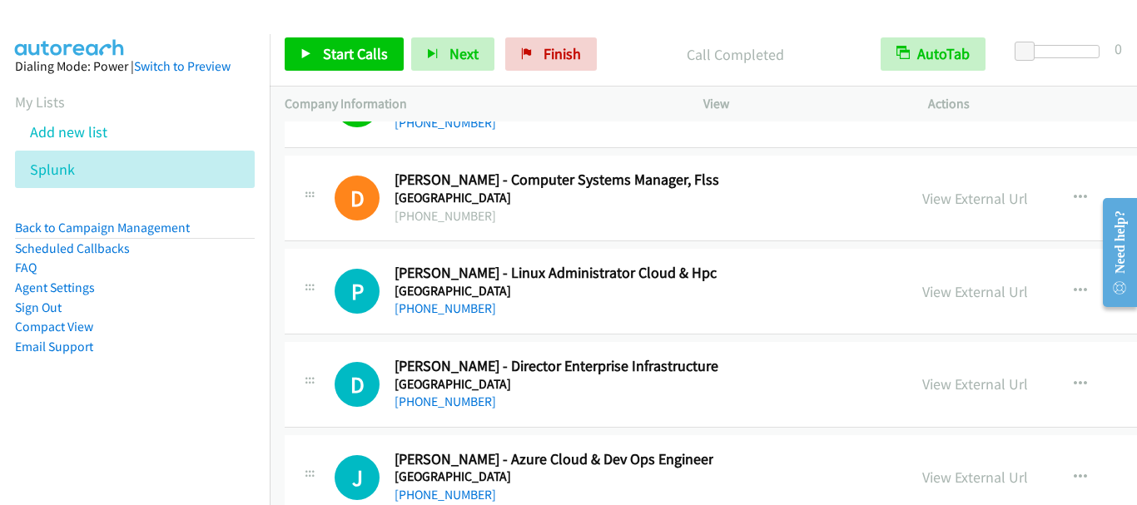
scroll to position [27462, 0]
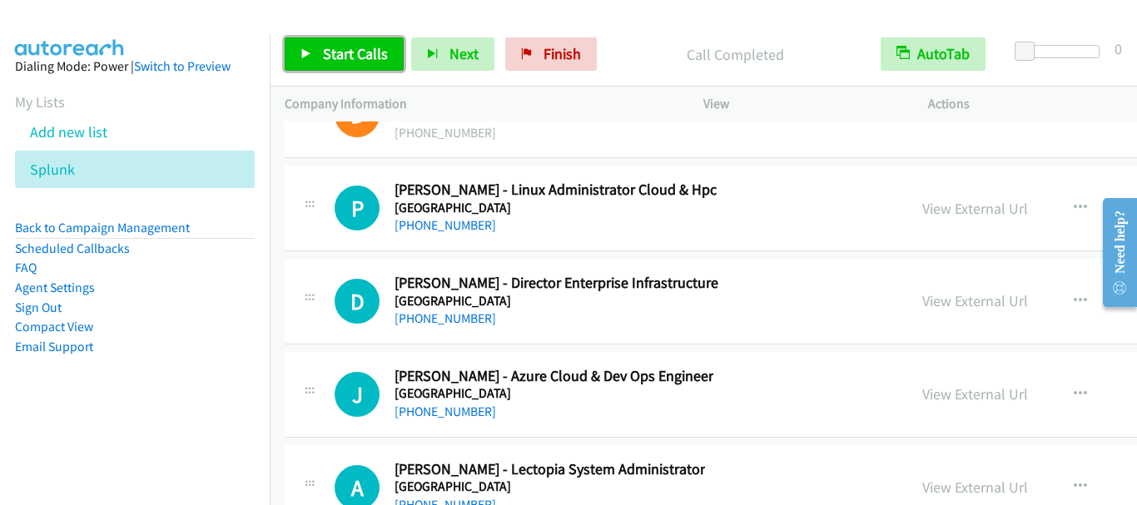
click at [353, 51] on span "Start Calls" at bounding box center [355, 53] width 65 height 19
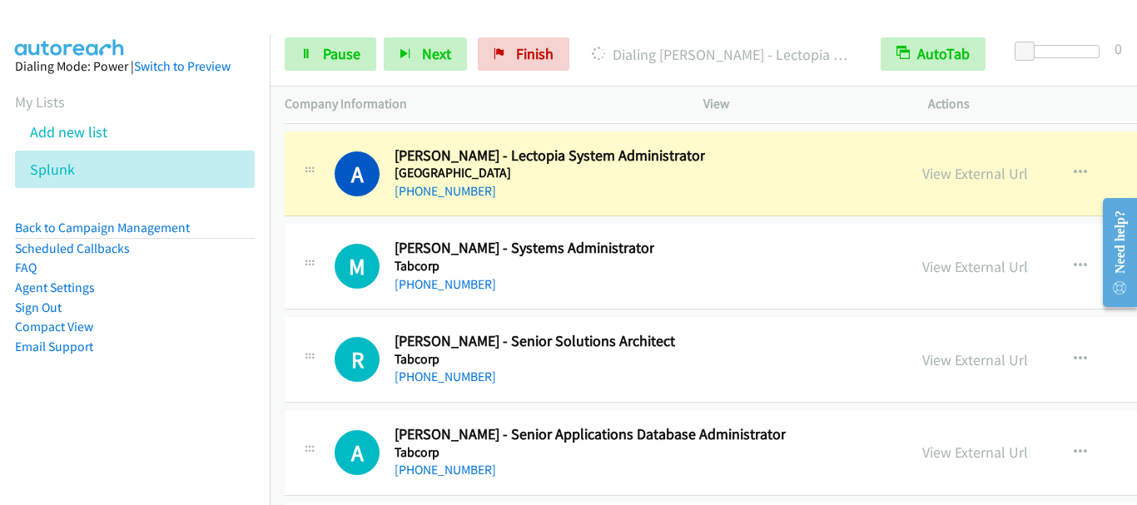
scroll to position [27795, 0]
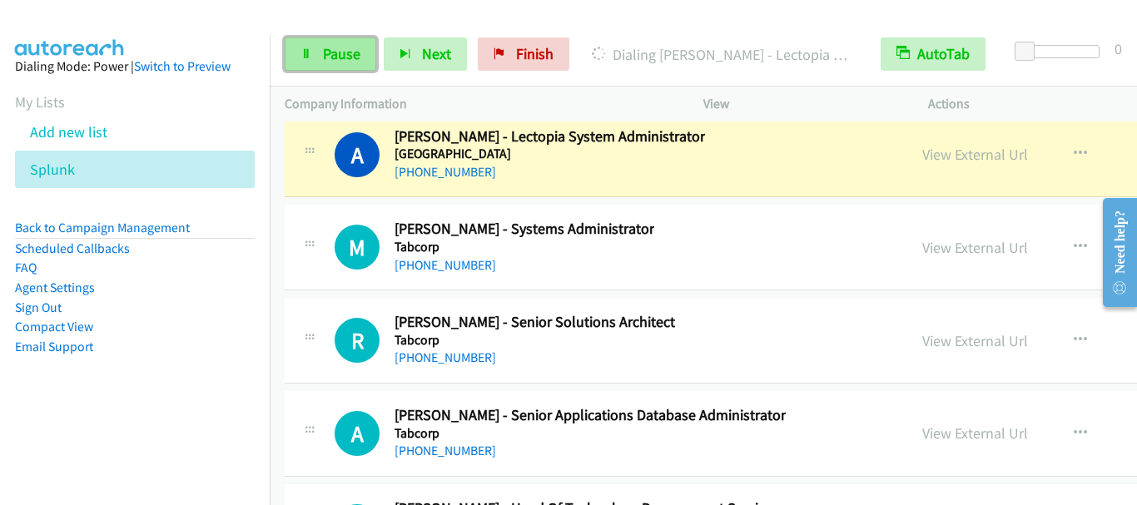
click at [341, 56] on span "Pause" at bounding box center [341, 53] width 37 height 19
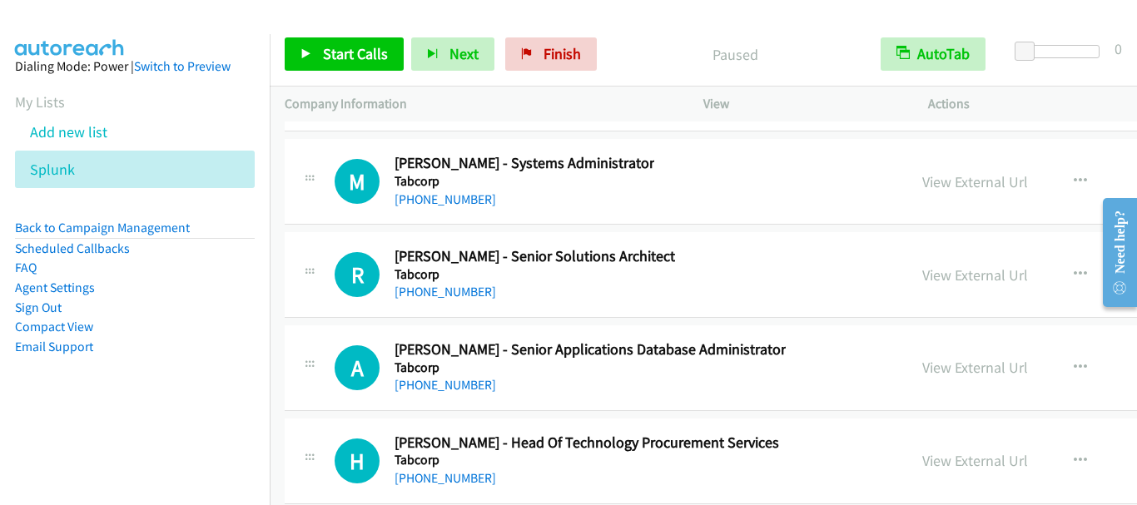
scroll to position [27878, 0]
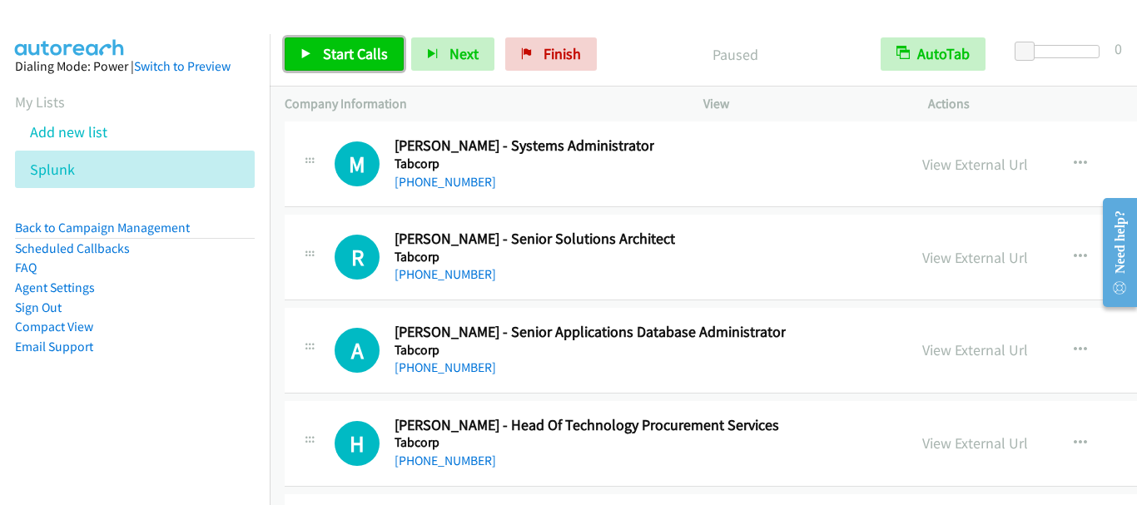
click at [358, 61] on span "Start Calls" at bounding box center [355, 53] width 65 height 19
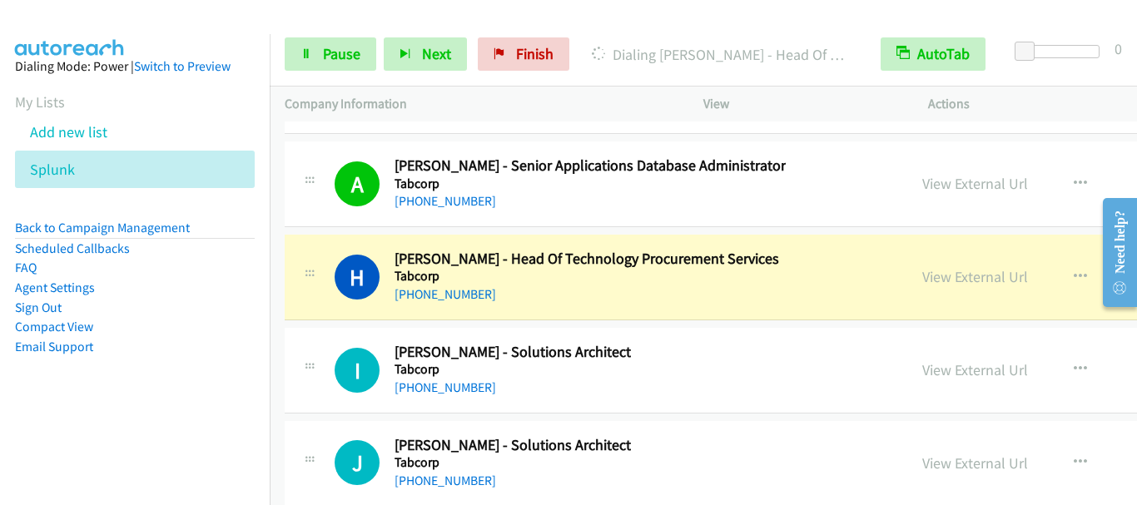
scroll to position [28128, 0]
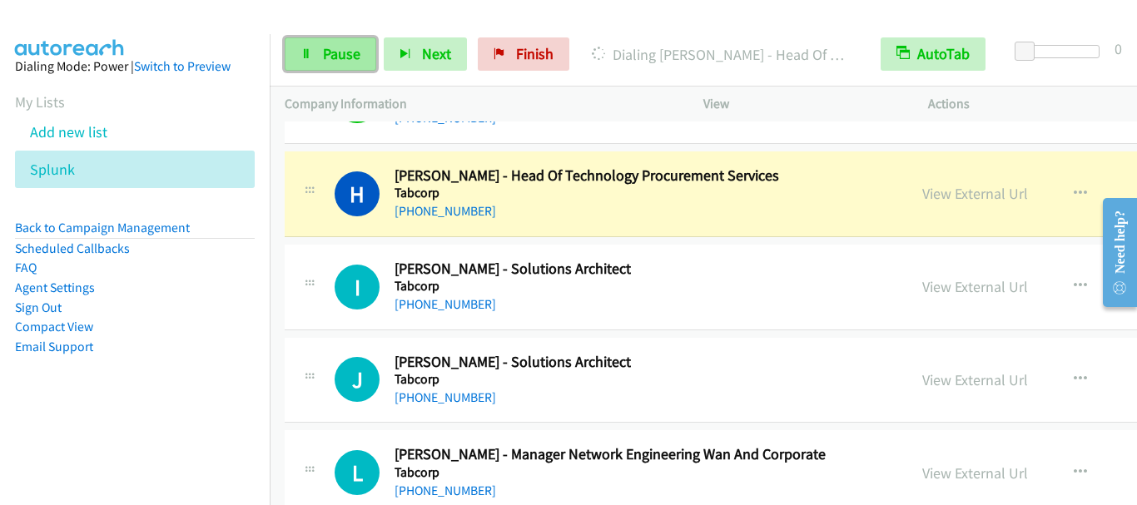
click at [330, 51] on span "Pause" at bounding box center [341, 53] width 37 height 19
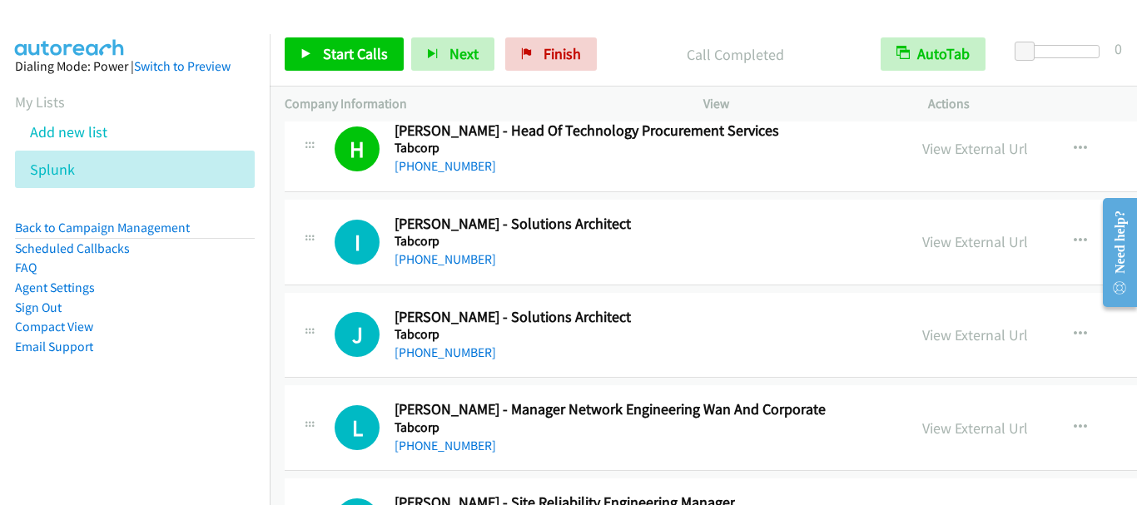
scroll to position [28211, 0]
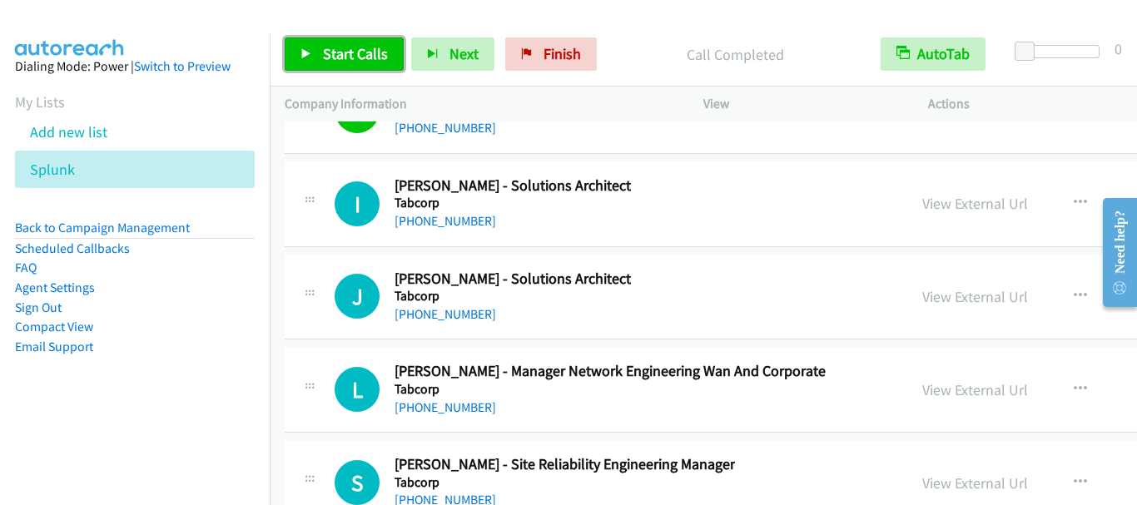
click at [334, 50] on span "Start Calls" at bounding box center [355, 53] width 65 height 19
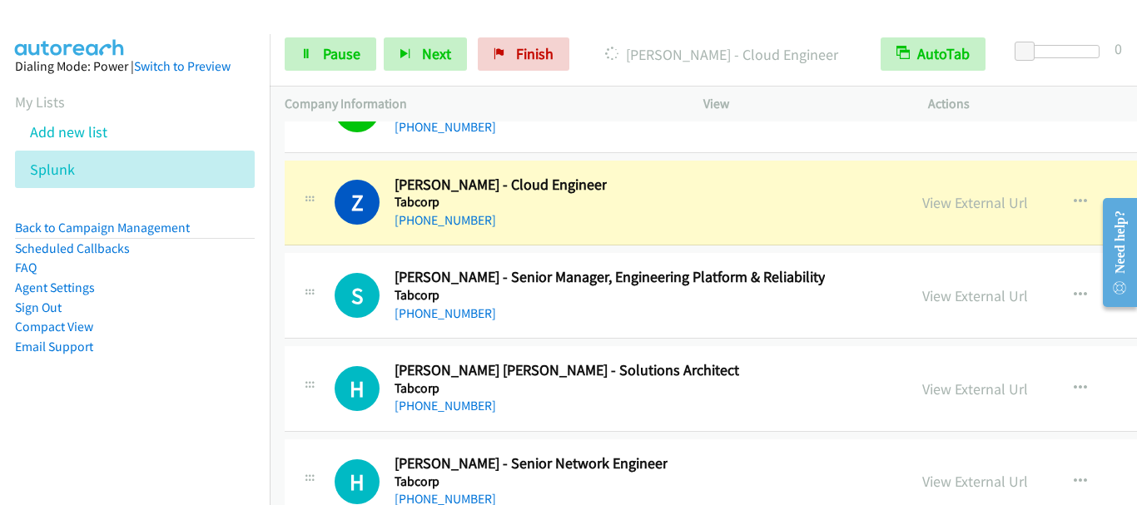
scroll to position [28794, 0]
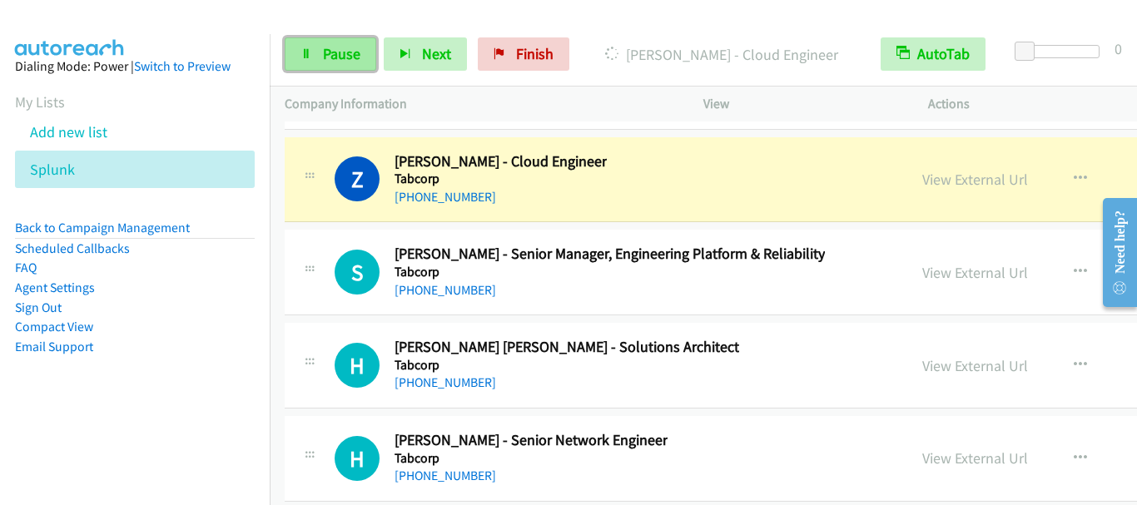
click at [343, 59] on span "Pause" at bounding box center [341, 53] width 37 height 19
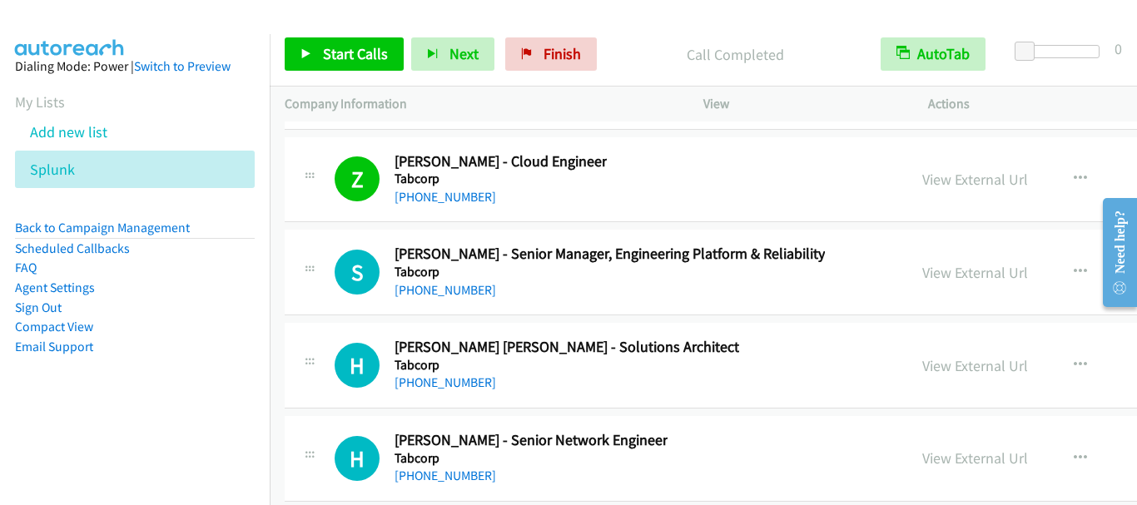
scroll to position [28877, 0]
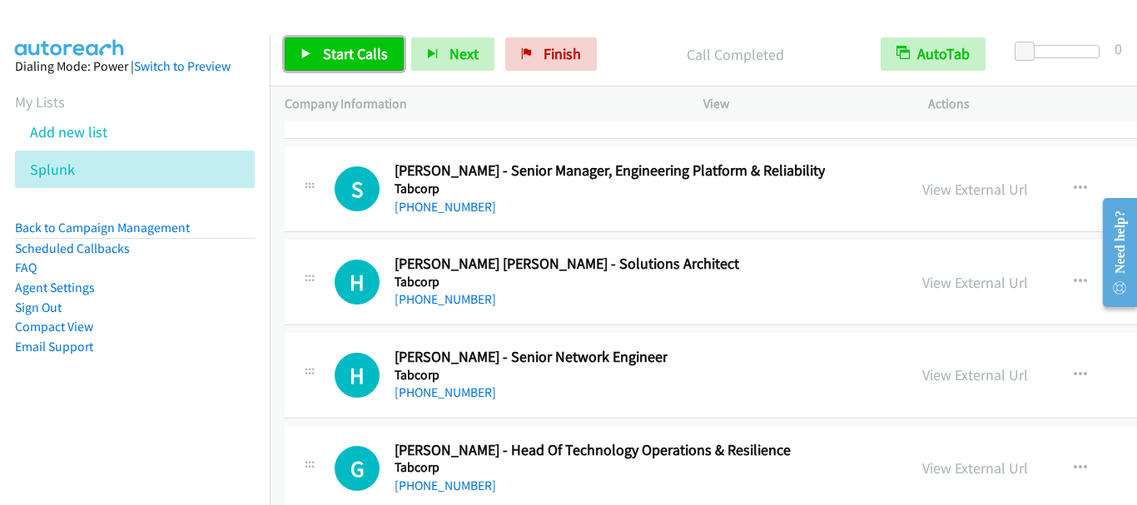
click at [351, 61] on span "Start Calls" at bounding box center [355, 53] width 65 height 19
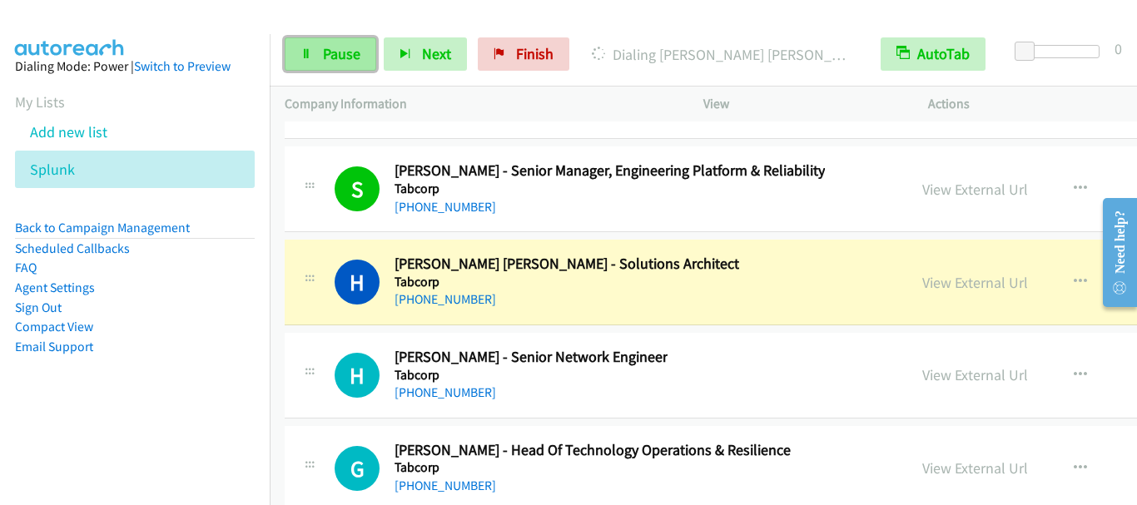
click at [351, 57] on span "Pause" at bounding box center [341, 53] width 37 height 19
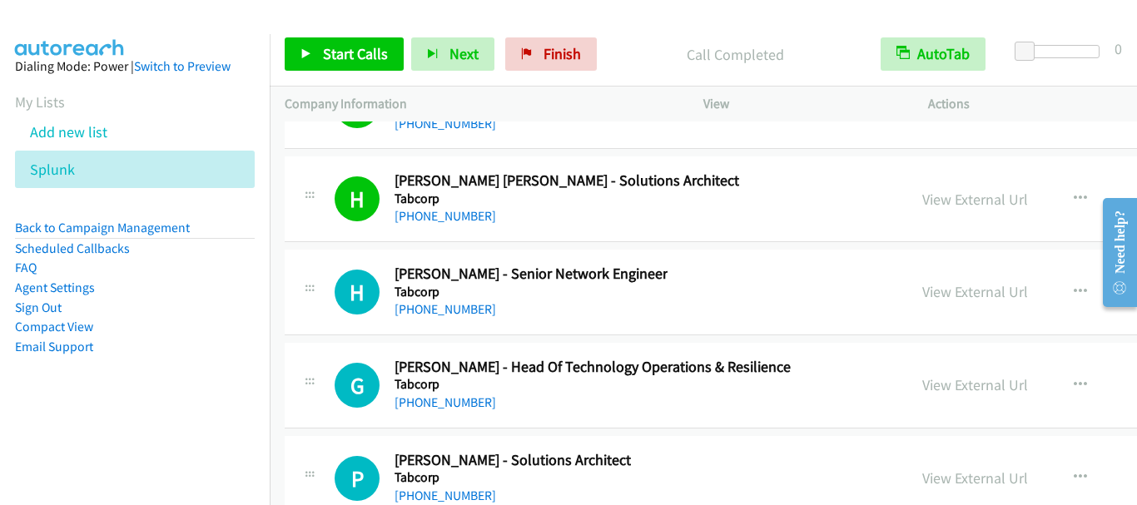
scroll to position [29043, 0]
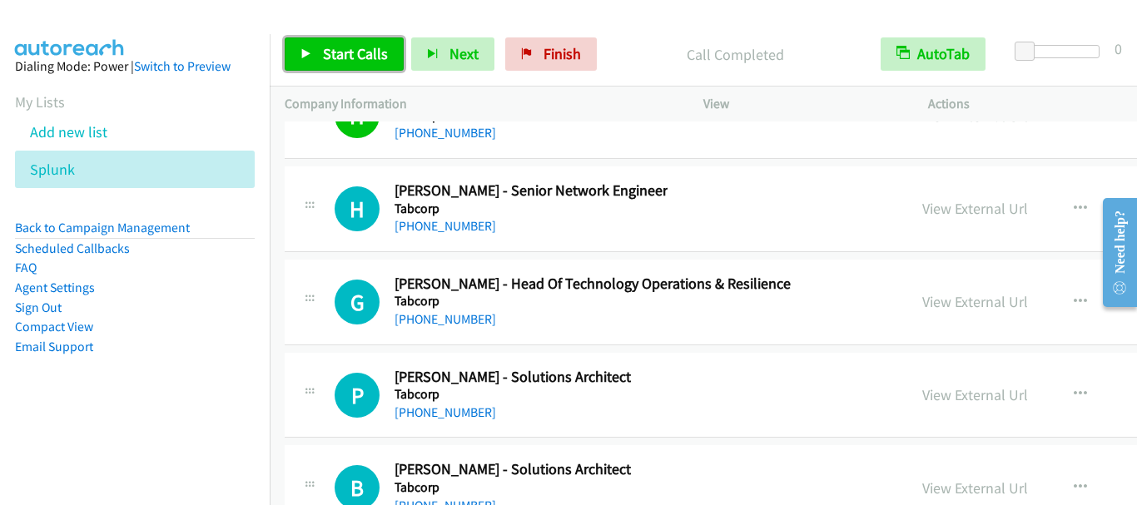
click at [364, 63] on link "Start Calls" at bounding box center [344, 53] width 119 height 33
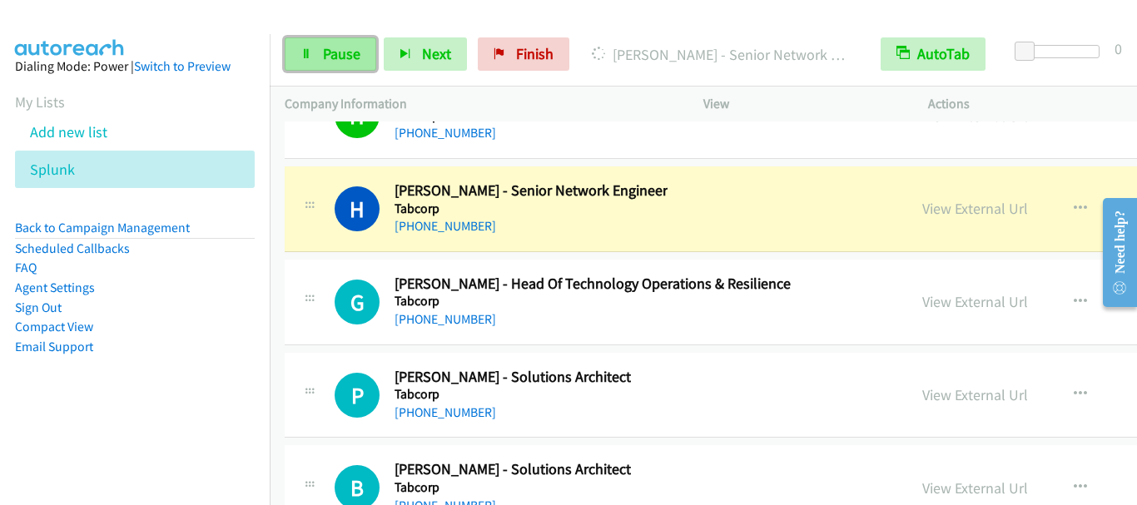
click at [368, 59] on link "Pause" at bounding box center [331, 53] width 92 height 33
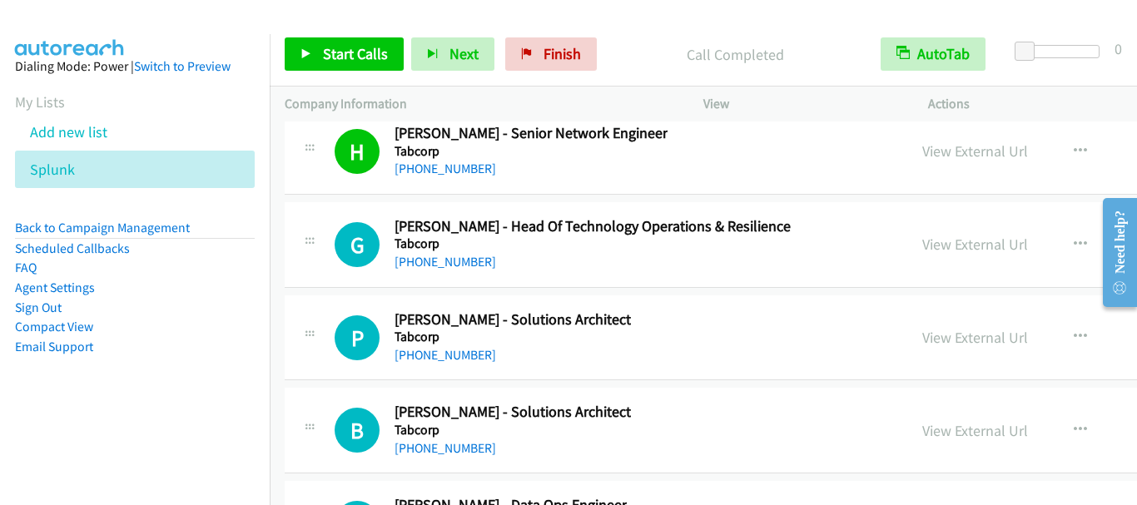
scroll to position [29127, 0]
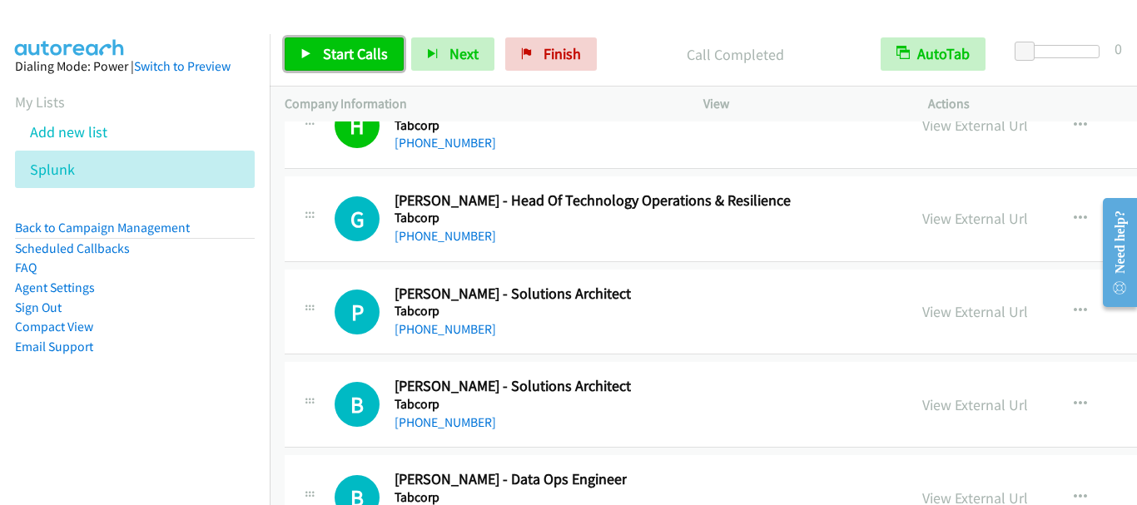
click at [370, 47] on span "Start Calls" at bounding box center [355, 53] width 65 height 19
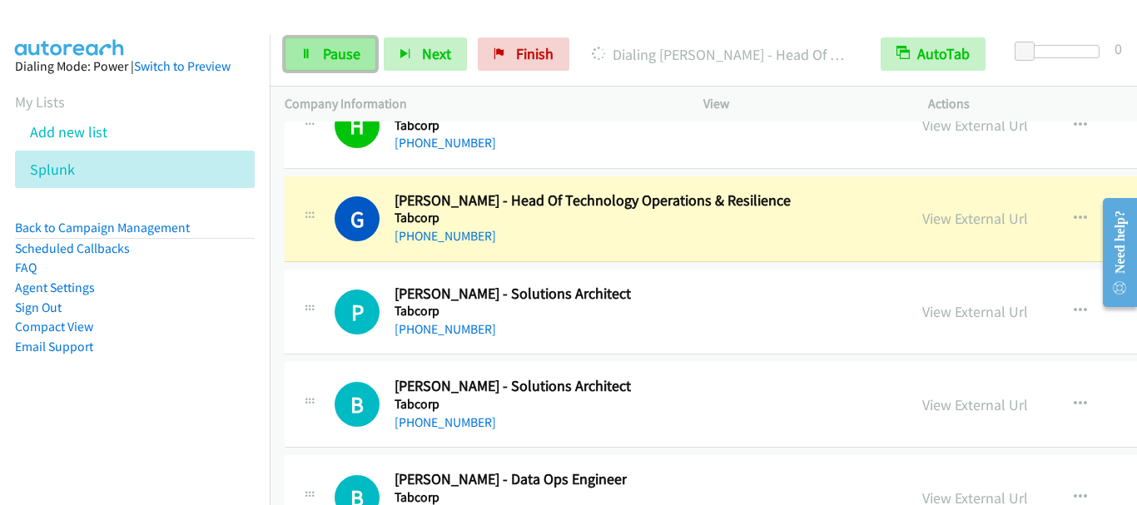
click at [316, 49] on link "Pause" at bounding box center [331, 53] width 92 height 33
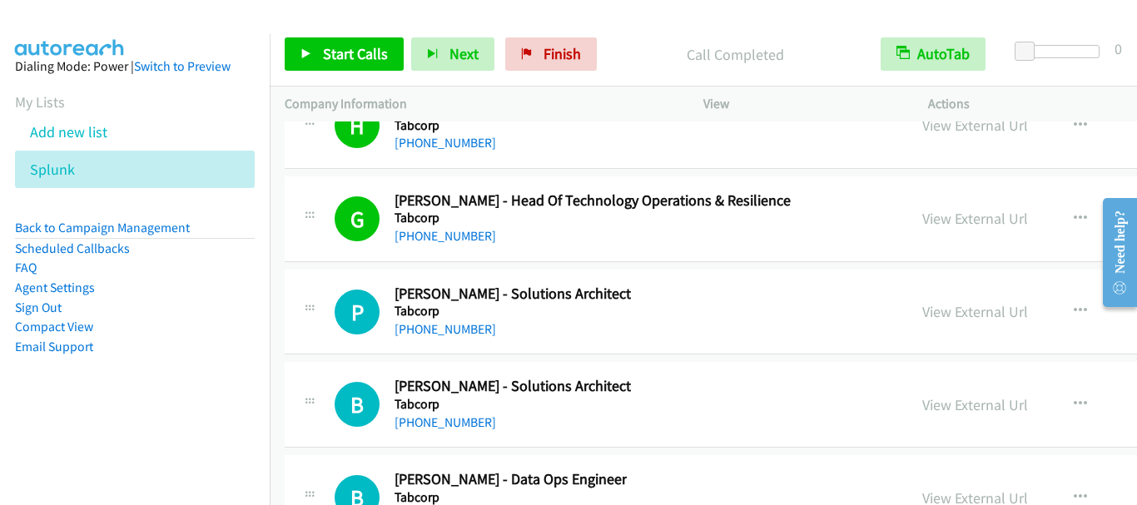
scroll to position [29210, 0]
